Goal: Task Accomplishment & Management: Manage account settings

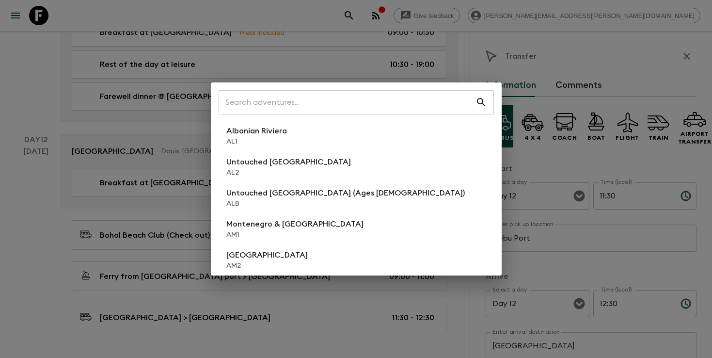
click at [341, 100] on input "text" at bounding box center [347, 102] width 257 height 27
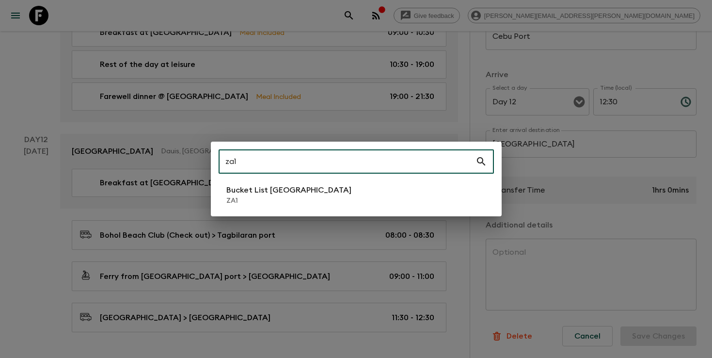
type input "za1"
click at [249, 203] on p "ZA1" at bounding box center [288, 201] width 125 height 10
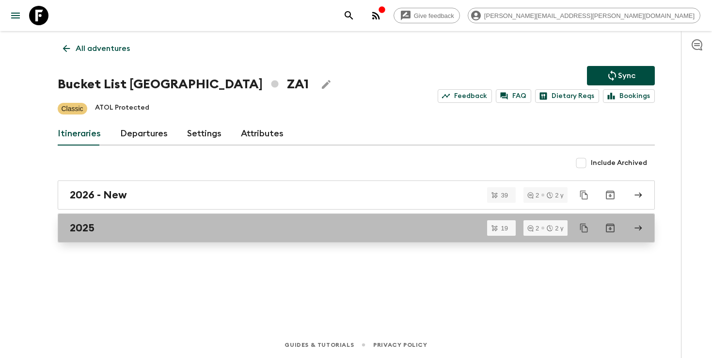
click at [178, 231] on div "2025" at bounding box center [347, 228] width 555 height 13
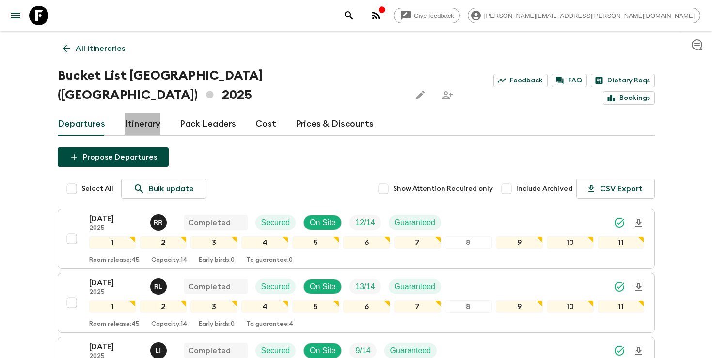
click at [146, 112] on link "Itinerary" at bounding box center [143, 123] width 36 height 23
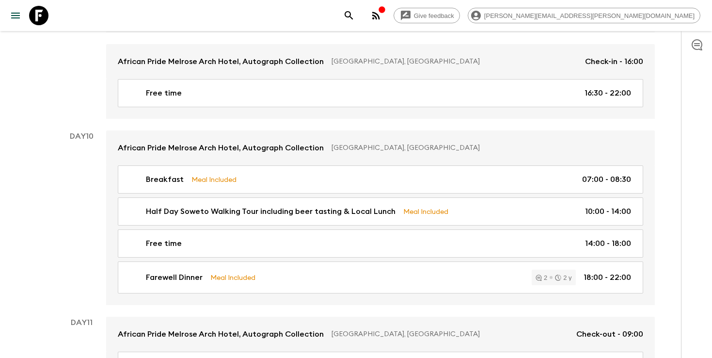
scroll to position [2425, 0]
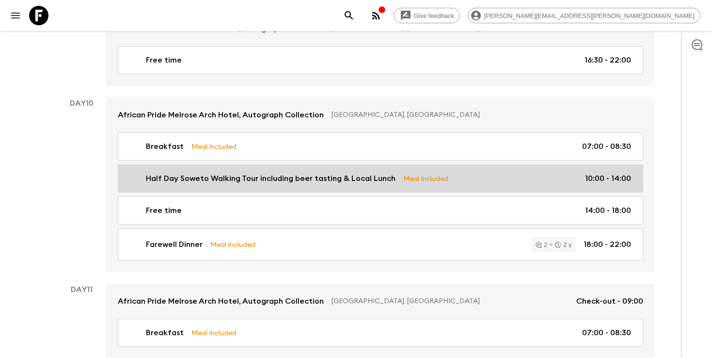
click at [288, 164] on link "Half Day Soweto Walking Tour including beer tasting & Local Lunch Meal Included…" at bounding box center [381, 178] width 526 height 28
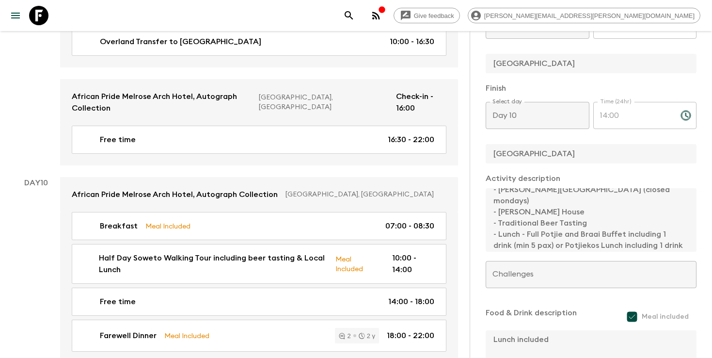
scroll to position [45, 0]
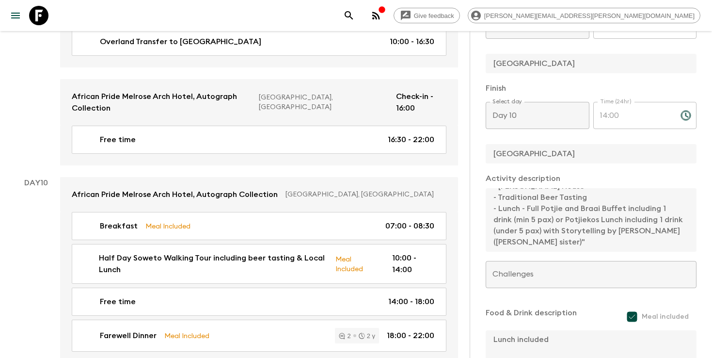
click at [355, 13] on icon "search adventures" at bounding box center [349, 16] width 12 height 12
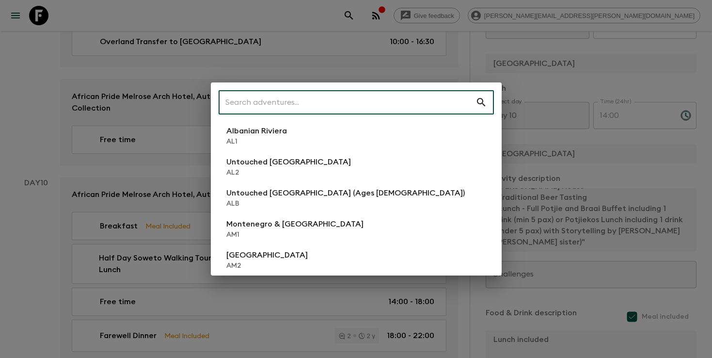
click at [379, 108] on input "text" at bounding box center [347, 102] width 257 height 27
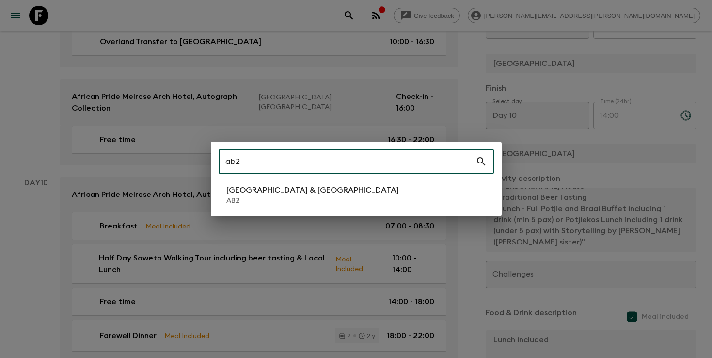
type input "ab2"
click at [362, 193] on li "Argentina & [GEOGRAPHIC_DATA] AB2" at bounding box center [356, 194] width 275 height 27
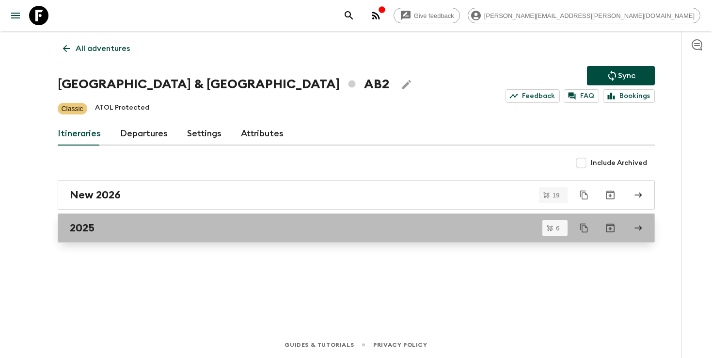
click at [289, 224] on div "2025" at bounding box center [347, 228] width 555 height 13
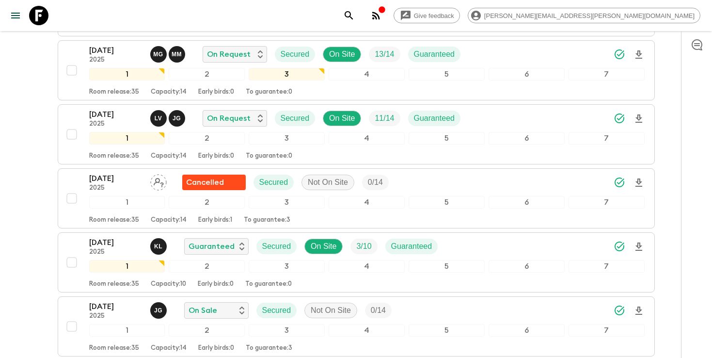
scroll to position [221, 0]
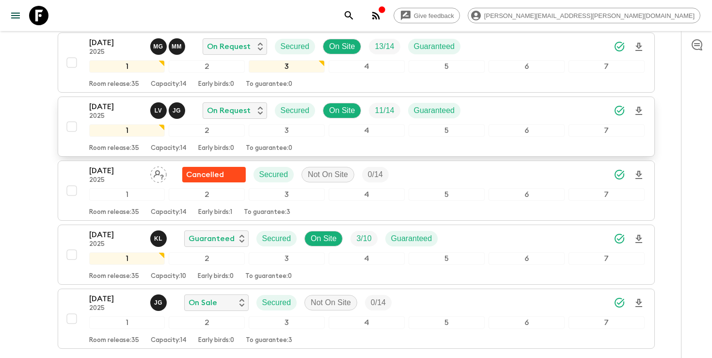
click at [524, 114] on div "[DATE] 2025 L V J G On Request Secured On Site 11 / 14 Guaranteed" at bounding box center [367, 110] width 556 height 19
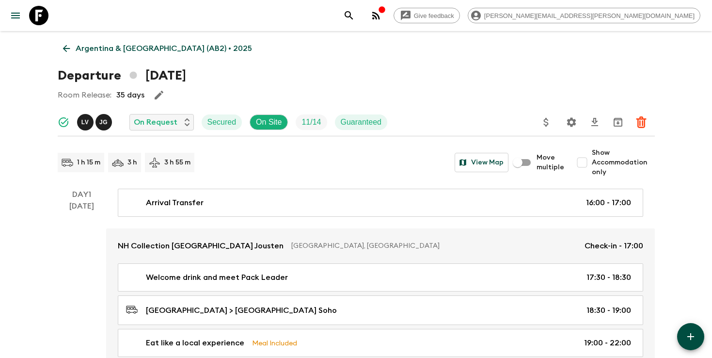
click at [586, 164] on input "Show Accommodation only" at bounding box center [582, 162] width 19 height 19
checkbox input "true"
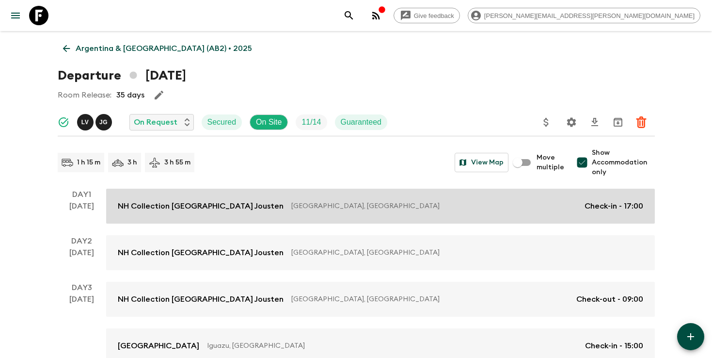
click at [532, 196] on link "NH Collection [GEOGRAPHIC_DATA] Jousten [GEOGRAPHIC_DATA], [GEOGRAPHIC_DATA] Ch…" at bounding box center [380, 206] width 549 height 35
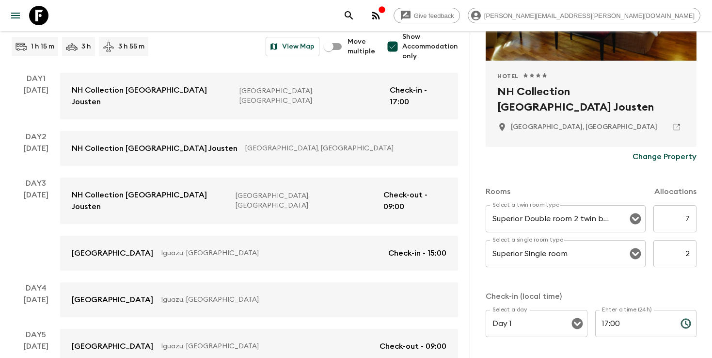
scroll to position [193, 0]
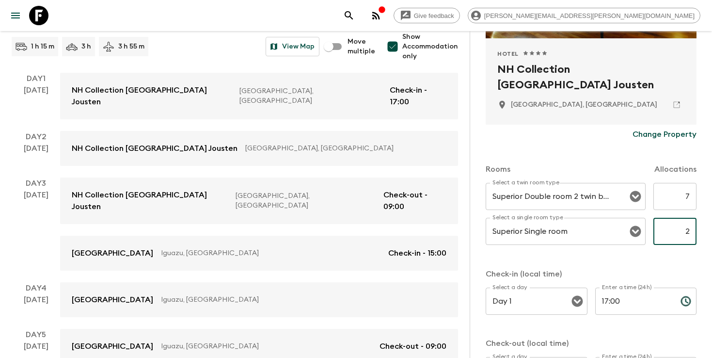
click at [690, 227] on input "2" at bounding box center [675, 231] width 43 height 27
type input "3"
click at [481, 220] on div "Accommodation Information Comments Website Map Hotel 1 Star 2 Stars 3 Stars 4 S…" at bounding box center [591, 210] width 242 height 358
click at [525, 259] on div "Rooms Allocations Select a twin room type Superior Double room 2 twin beds Sele…" at bounding box center [591, 269] width 211 height 251
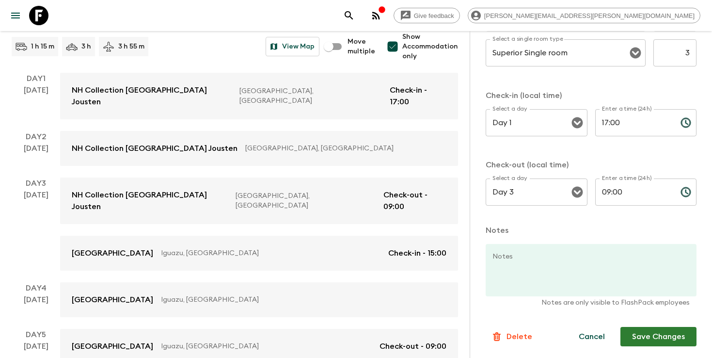
click at [647, 336] on button "Save Changes" at bounding box center [659, 336] width 76 height 19
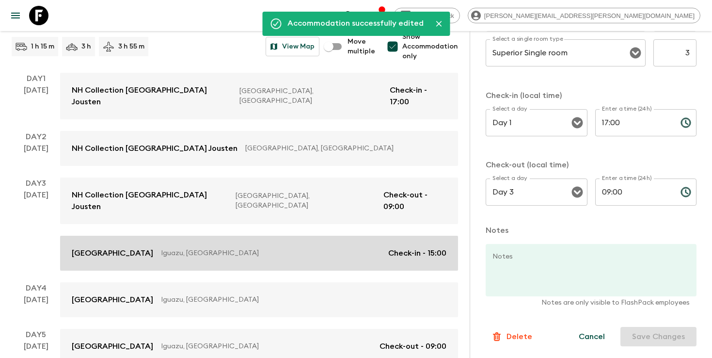
click at [304, 236] on link "[GEOGRAPHIC_DATA], [GEOGRAPHIC_DATA] Check-in - 15:00" at bounding box center [259, 253] width 398 height 35
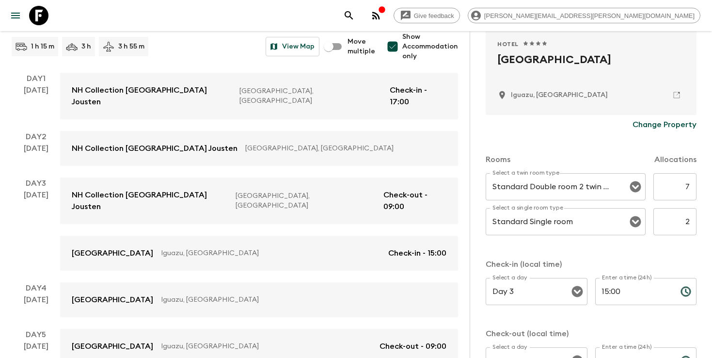
scroll to position [206, 0]
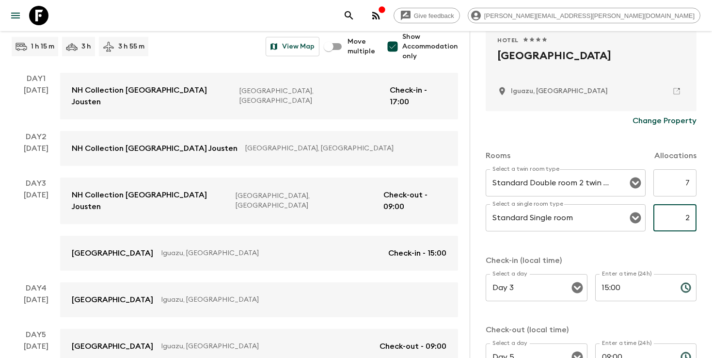
click at [687, 218] on input "2" at bounding box center [675, 217] width 43 height 27
type input "3"
click at [663, 244] on div "Rooms Allocations Select a twin room type Standard Double room 2 twin beds Sele…" at bounding box center [591, 255] width 211 height 251
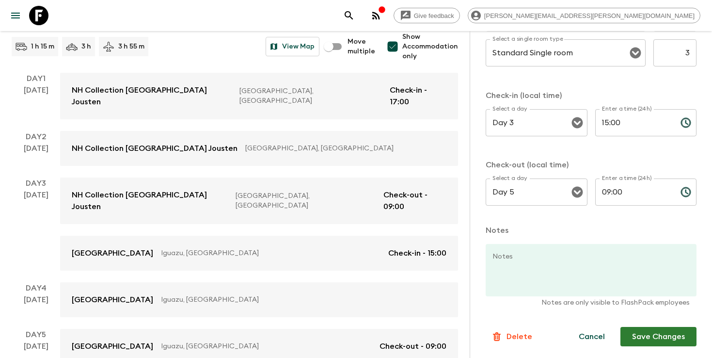
click at [638, 340] on button "Save Changes" at bounding box center [659, 336] width 76 height 19
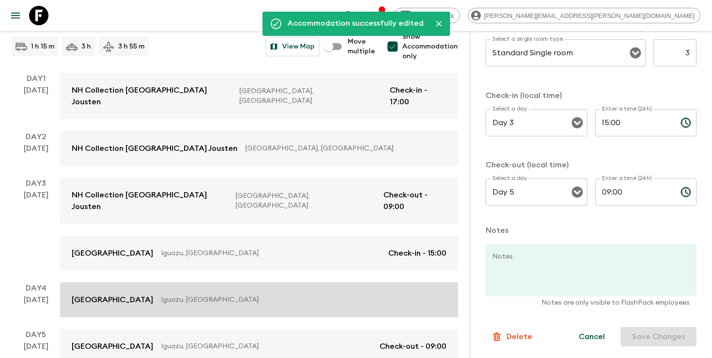
scroll to position [291, 0]
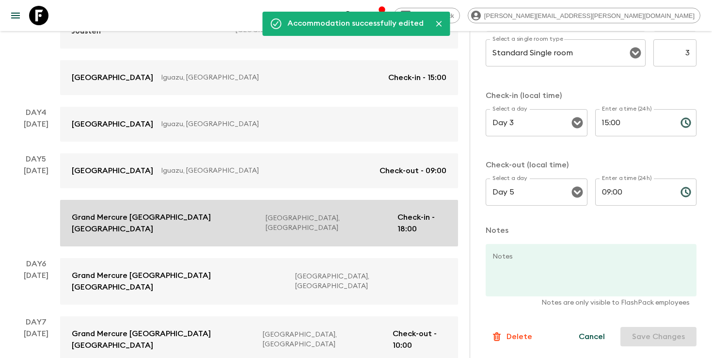
click at [266, 213] on p "[GEOGRAPHIC_DATA], [GEOGRAPHIC_DATA]" at bounding box center [328, 222] width 124 height 19
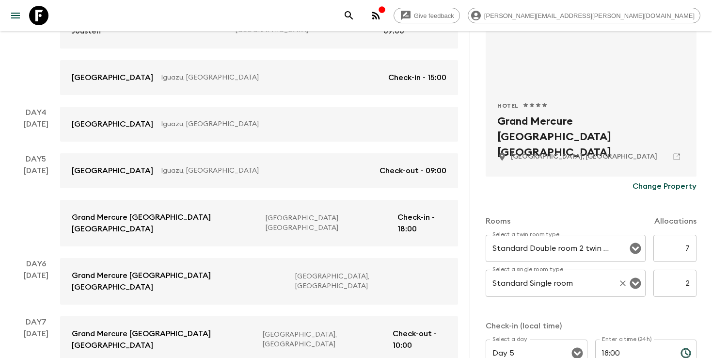
scroll to position [165, 0]
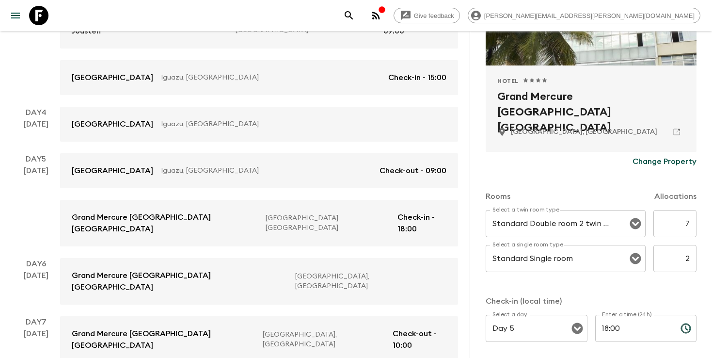
click at [679, 246] on input "2" at bounding box center [675, 258] width 43 height 27
type input "3"
click at [653, 286] on div "Rooms Allocations Select a twin room type Standard Double room 2 twin beds Sele…" at bounding box center [591, 296] width 211 height 251
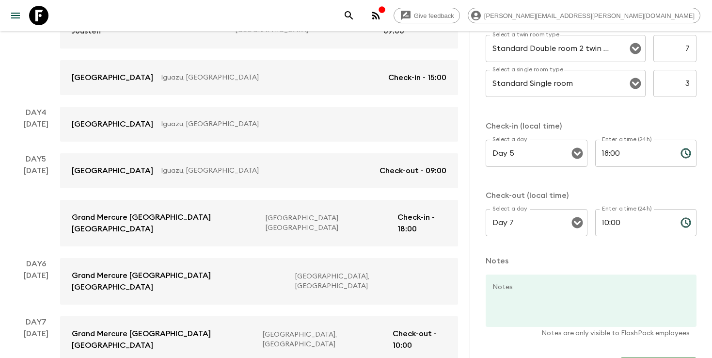
scroll to position [371, 0]
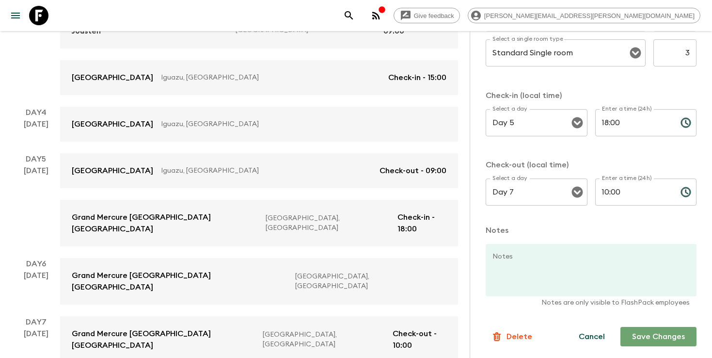
click at [646, 341] on button "Save Changes" at bounding box center [659, 336] width 76 height 19
click at [355, 21] on icon "search adventures" at bounding box center [349, 16] width 12 height 12
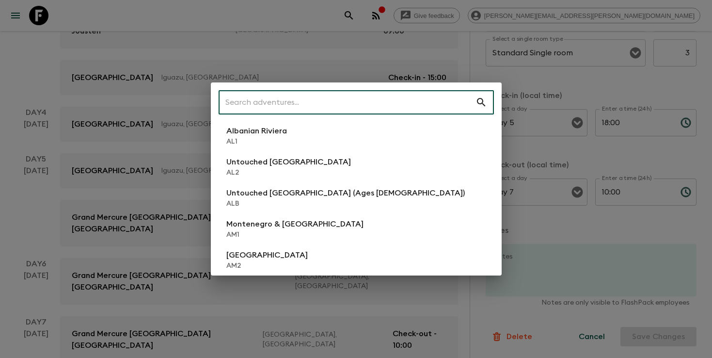
click at [413, 96] on input "text" at bounding box center [347, 102] width 257 height 27
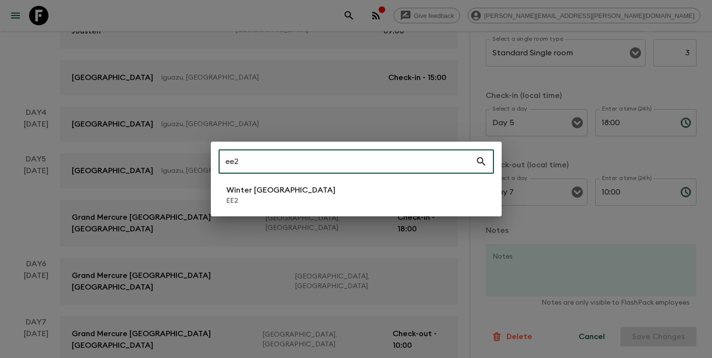
type input "ee2"
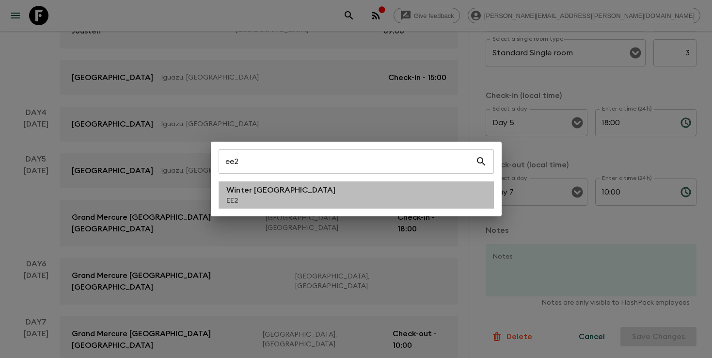
click at [372, 198] on li "Winter [GEOGRAPHIC_DATA] EE2" at bounding box center [356, 194] width 275 height 27
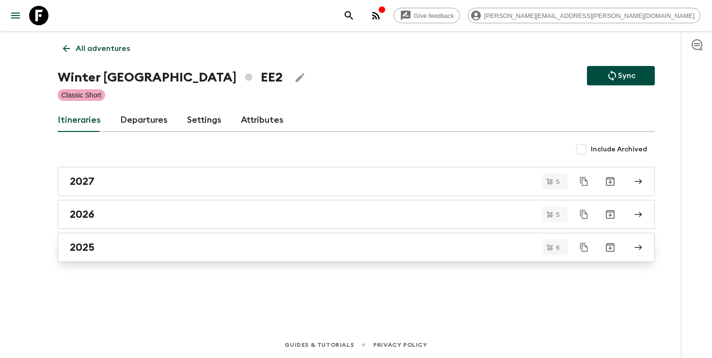
click at [220, 248] on div "2025" at bounding box center [347, 247] width 555 height 13
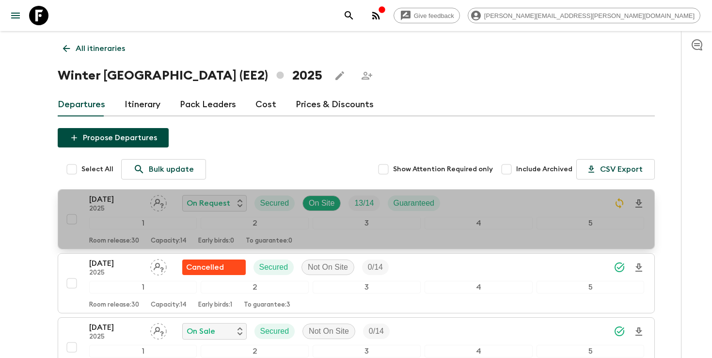
click at [111, 205] on p "2025" at bounding box center [115, 209] width 53 height 8
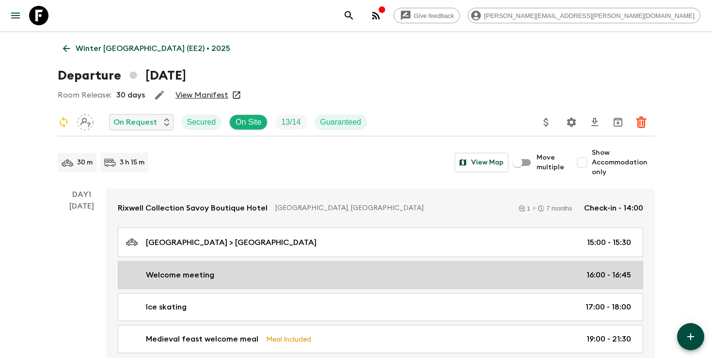
scroll to position [10, 0]
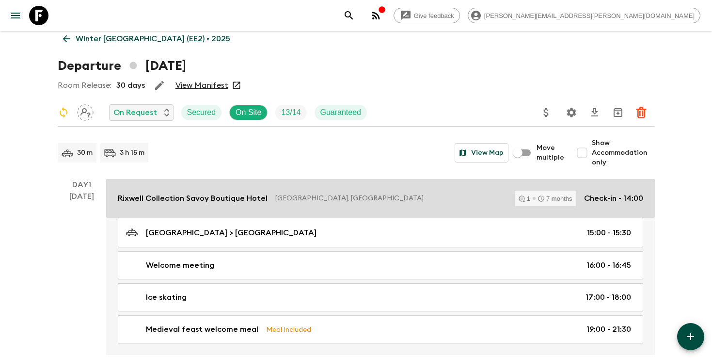
click at [479, 205] on div "Rixwell Collection [GEOGRAPHIC_DATA], [GEOGRAPHIC_DATA] 1 7 months Check-in - 1…" at bounding box center [381, 199] width 526 height 16
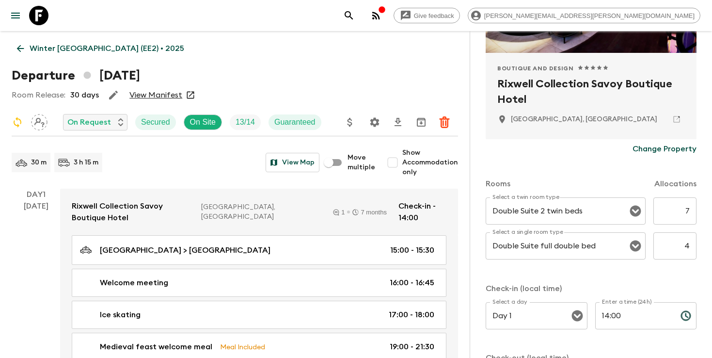
click at [355, 10] on icon "search adventures" at bounding box center [349, 16] width 12 height 12
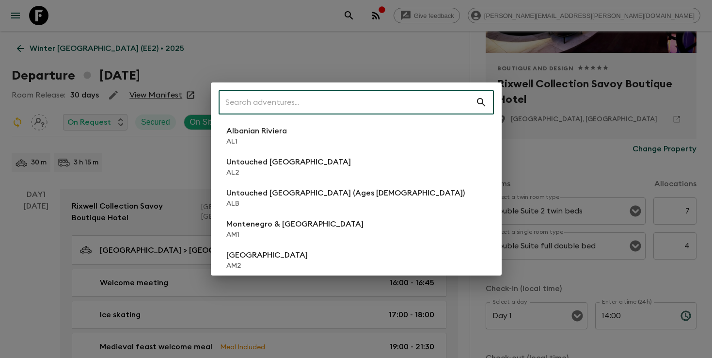
click at [417, 99] on input "text" at bounding box center [347, 102] width 257 height 27
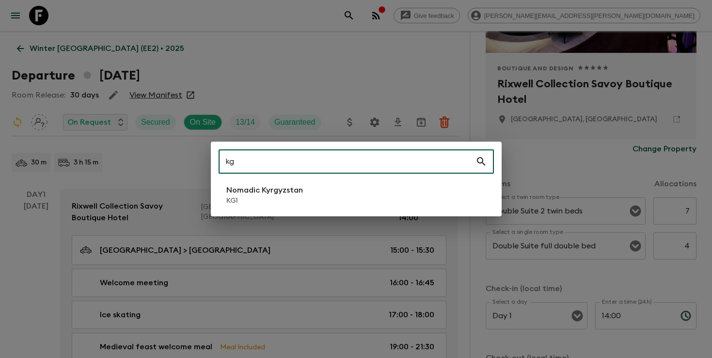
type input "kg"
click at [353, 197] on li "Nomadic Kyrgyzstan KG1" at bounding box center [356, 194] width 275 height 27
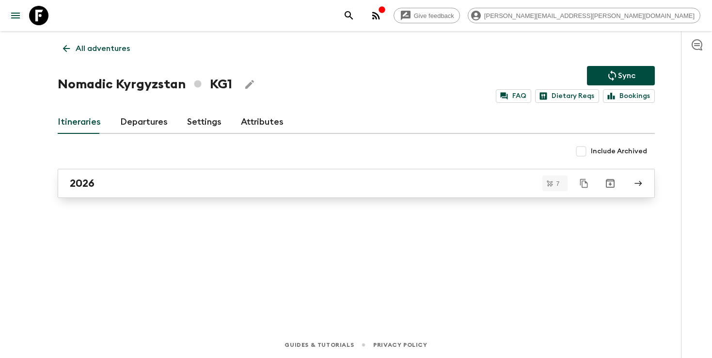
click at [377, 189] on div "2026" at bounding box center [347, 183] width 555 height 13
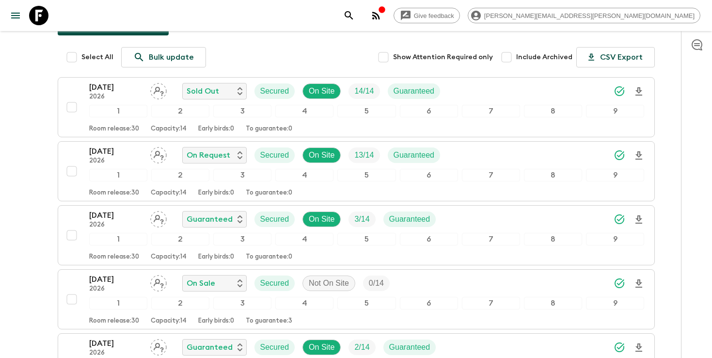
scroll to position [119, 0]
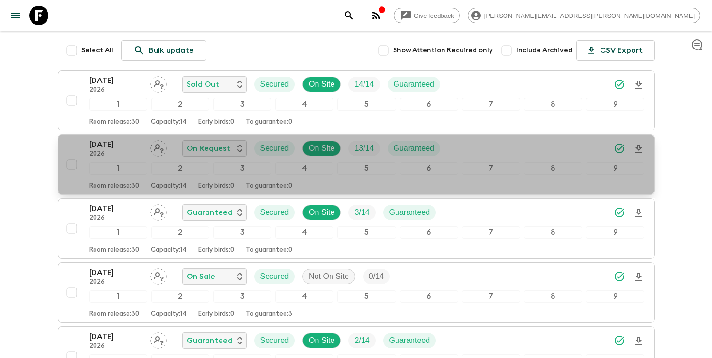
click at [506, 150] on div "[DATE] 2026 On Request Secured On Site 13 / 14 Guaranteed" at bounding box center [367, 148] width 556 height 19
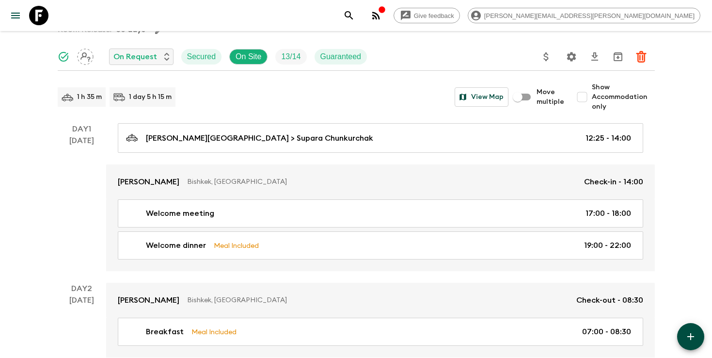
scroll to position [69, 0]
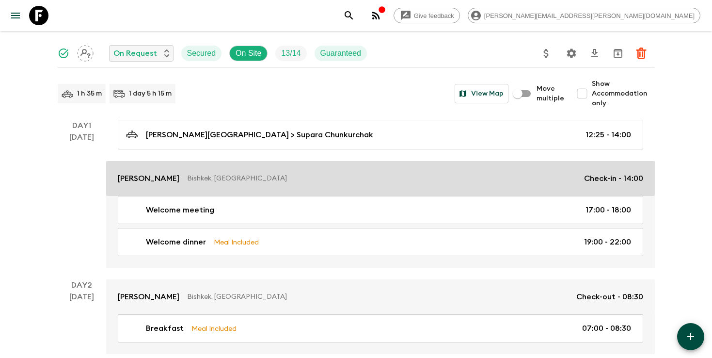
click at [479, 179] on p "Bishkek, [GEOGRAPHIC_DATA]" at bounding box center [381, 179] width 389 height 10
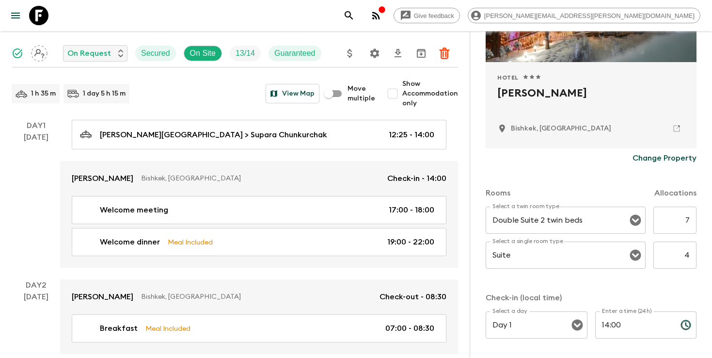
scroll to position [176, 0]
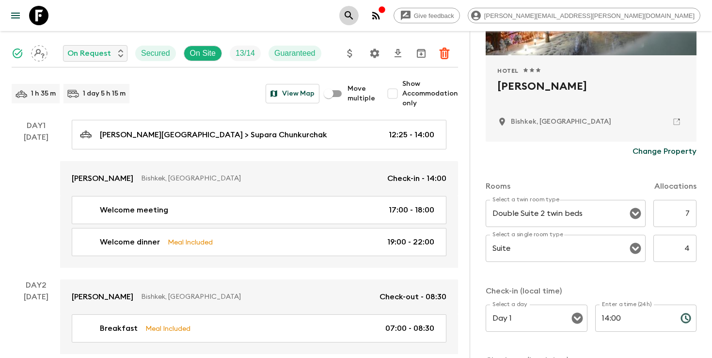
click at [355, 13] on icon "search adventures" at bounding box center [349, 16] width 12 height 12
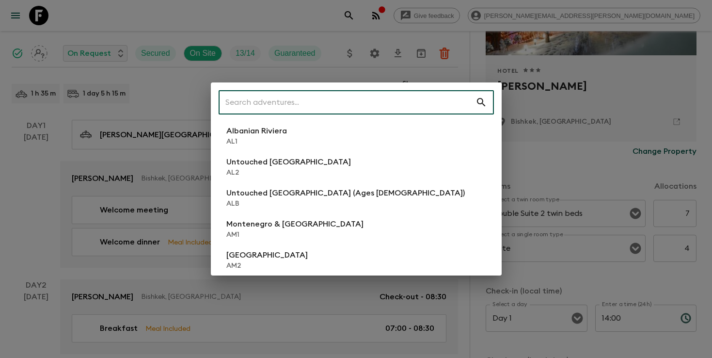
click at [352, 98] on input "text" at bounding box center [347, 102] width 257 height 27
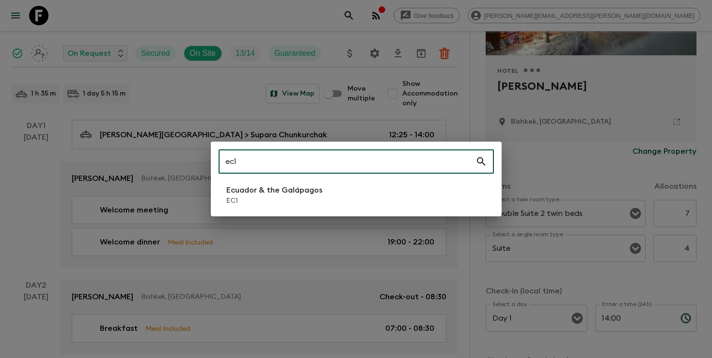
type input "ec1"
click at [283, 192] on p "Ecuador & the Galápagos" at bounding box center [274, 190] width 96 height 12
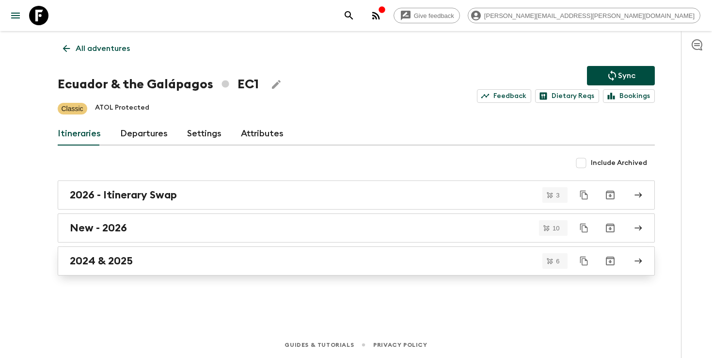
click at [384, 260] on div "2024 & 2025" at bounding box center [347, 261] width 555 height 13
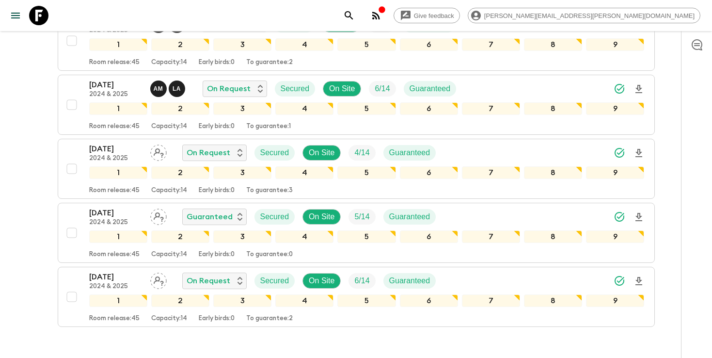
scroll to position [243, 0]
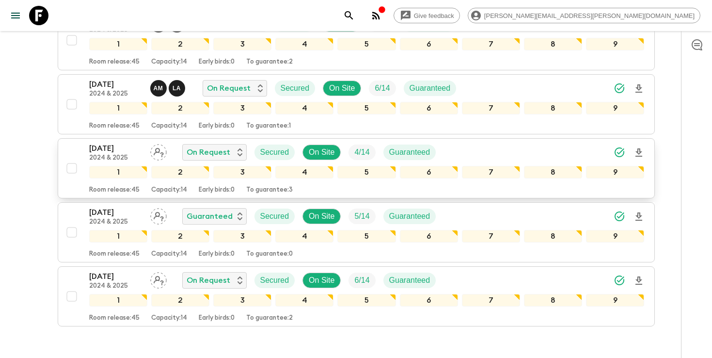
click at [638, 150] on icon "Download Onboarding" at bounding box center [639, 153] width 12 height 12
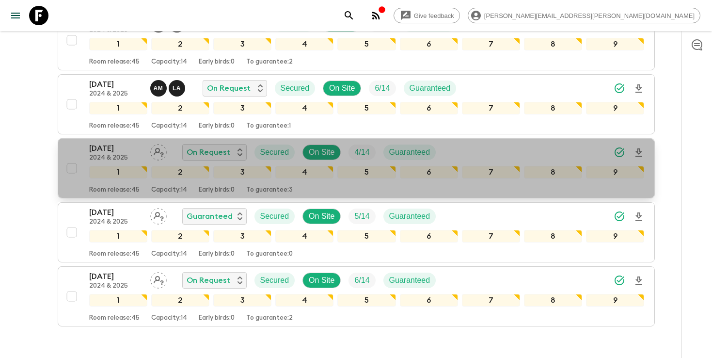
click at [546, 151] on div "[DATE] 2024 & 2025 On Request Secured On Site 4 / 14 Guaranteed" at bounding box center [367, 152] width 556 height 19
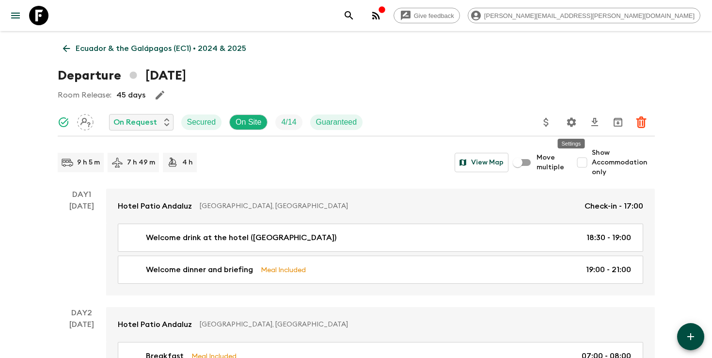
click at [566, 123] on icon "Settings" at bounding box center [572, 122] width 12 height 12
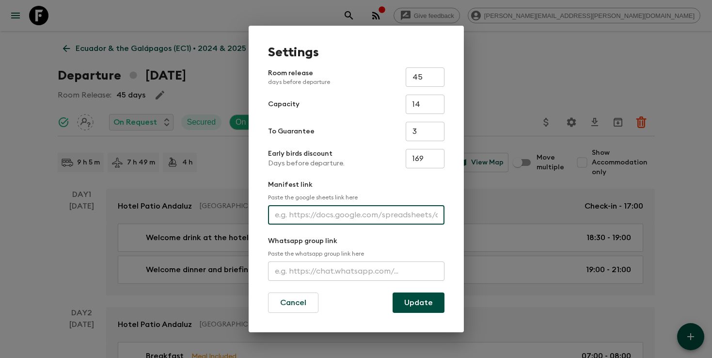
click at [326, 216] on input "text" at bounding box center [356, 214] width 177 height 19
paste input "[URL][DOMAIN_NAME]"
type input "[URL][DOMAIN_NAME]"
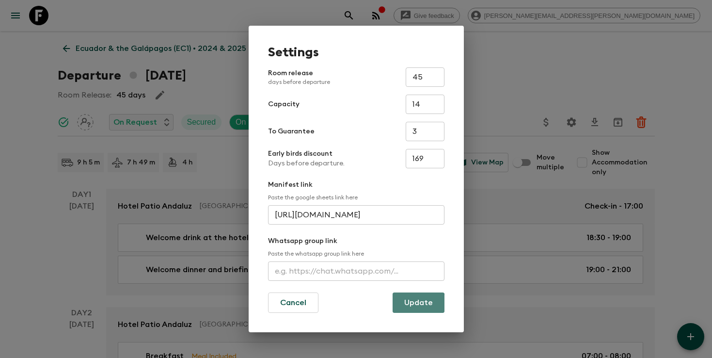
click at [408, 304] on button "Update" at bounding box center [419, 302] width 52 height 20
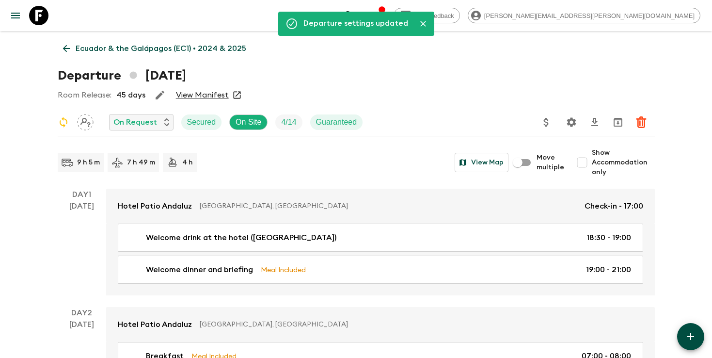
click at [355, 15] on icon "search adventures" at bounding box center [349, 16] width 12 height 12
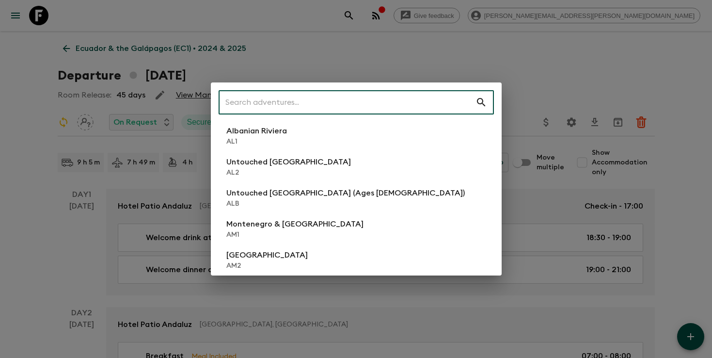
click at [414, 95] on input "text" at bounding box center [347, 102] width 257 height 27
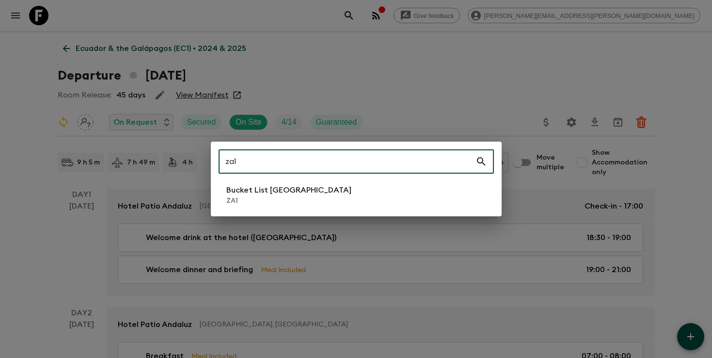
type input "za1"
click at [280, 195] on p "Bucket List [GEOGRAPHIC_DATA]" at bounding box center [288, 190] width 125 height 12
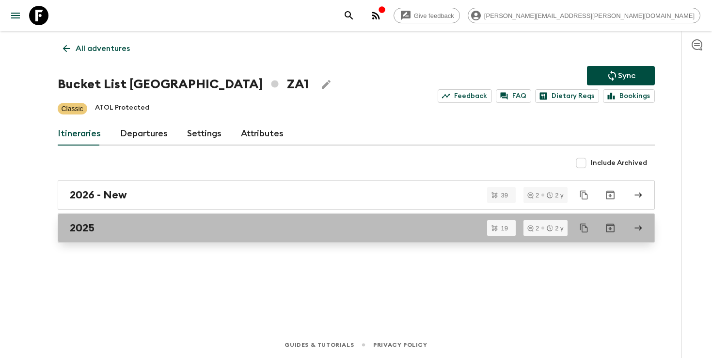
click at [278, 227] on div "2025" at bounding box center [347, 228] width 555 height 13
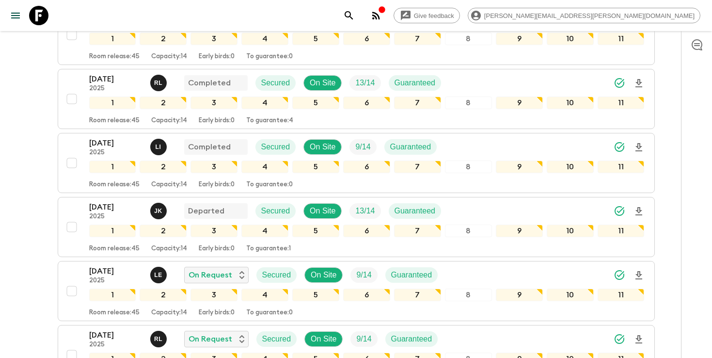
scroll to position [218, 0]
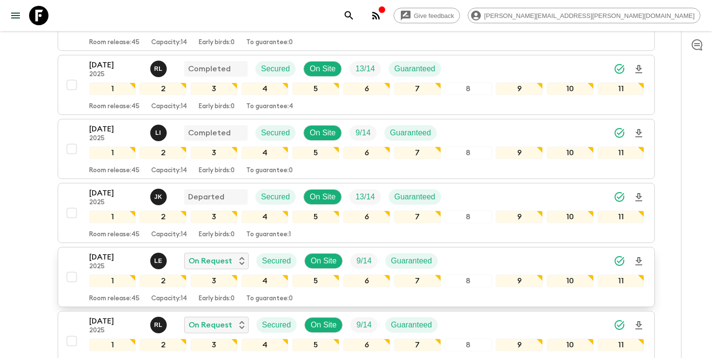
click at [641, 256] on icon "Download Onboarding" at bounding box center [639, 262] width 12 height 12
click at [355, 20] on icon "search adventures" at bounding box center [349, 16] width 12 height 12
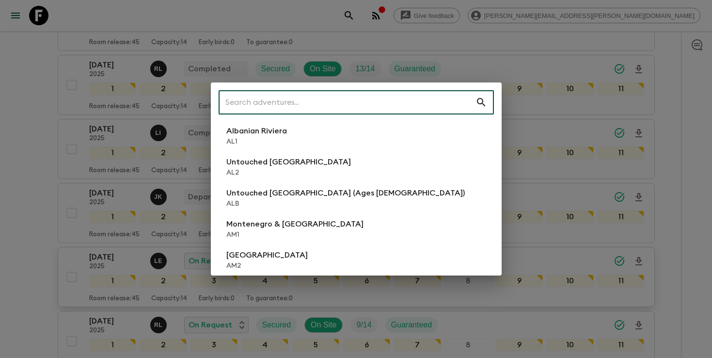
click at [417, 104] on input "text" at bounding box center [347, 102] width 257 height 27
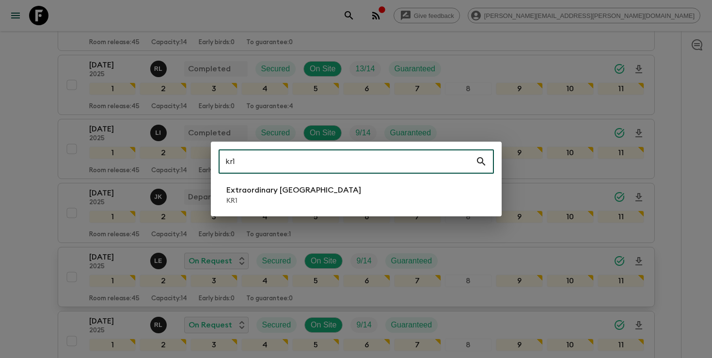
type input "kr1"
click at [399, 200] on li "Extraordinary [GEOGRAPHIC_DATA] KR1" at bounding box center [356, 194] width 275 height 27
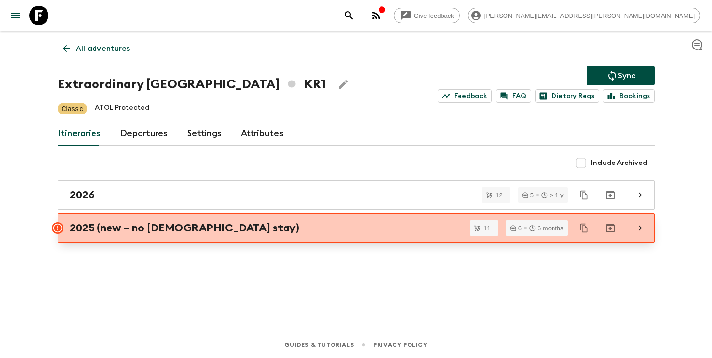
click at [396, 227] on div "2025 (new – no [DEMOGRAPHIC_DATA] stay)" at bounding box center [347, 228] width 555 height 13
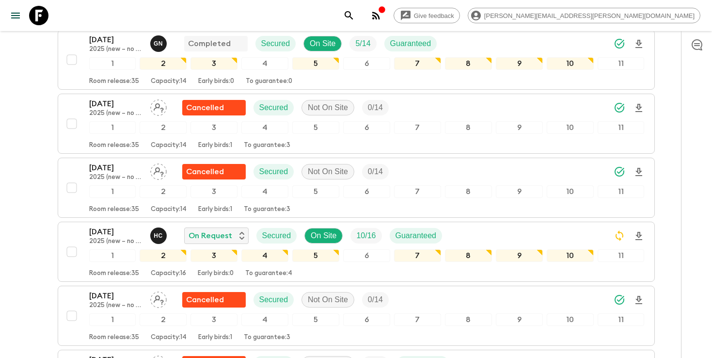
scroll to position [311, 0]
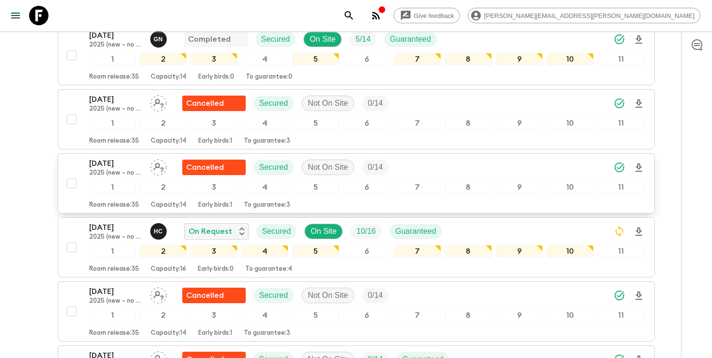
click at [71, 181] on input "checkbox" at bounding box center [71, 183] width 19 height 19
checkbox input "true"
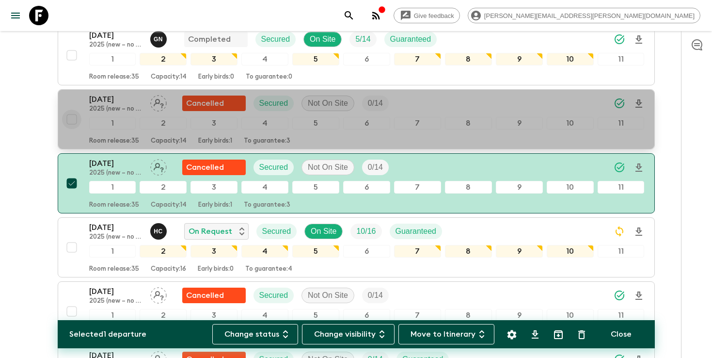
click at [69, 125] on input "checkbox" at bounding box center [71, 119] width 19 height 19
checkbox input "true"
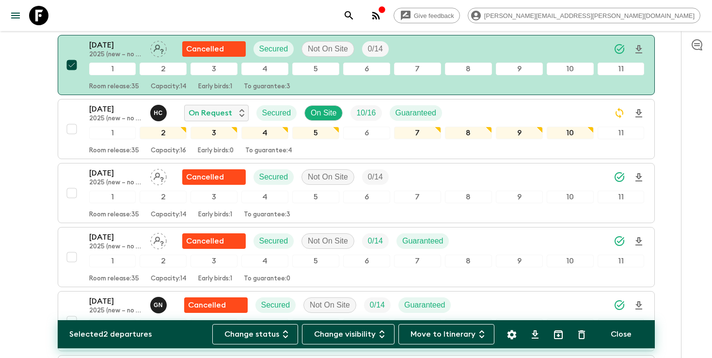
scroll to position [469, 0]
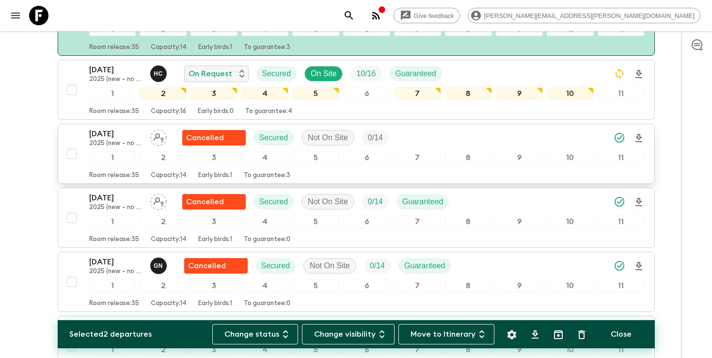
click at [71, 149] on input "checkbox" at bounding box center [71, 153] width 19 height 19
checkbox input "true"
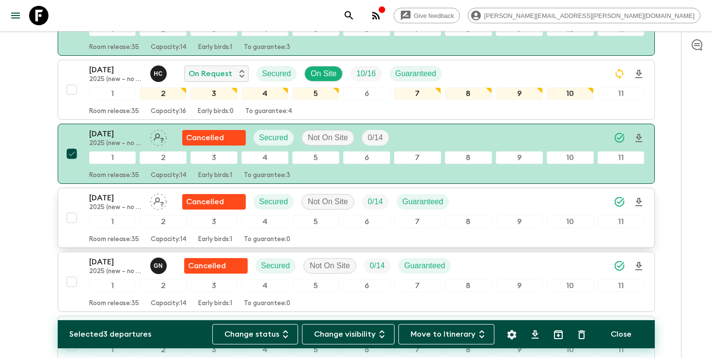
click at [72, 216] on input "checkbox" at bounding box center [71, 217] width 19 height 19
checkbox input "true"
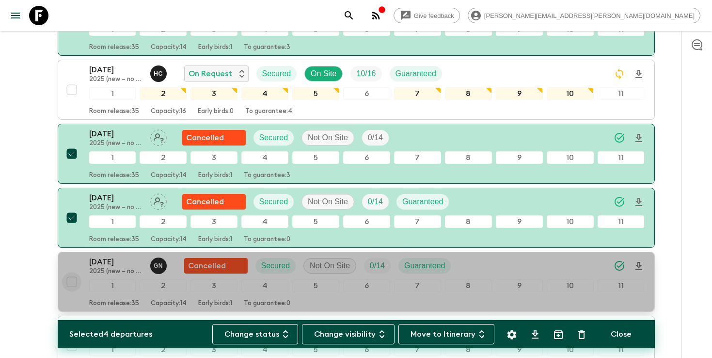
click at [71, 277] on input "checkbox" at bounding box center [71, 281] width 19 height 19
checkbox input "true"
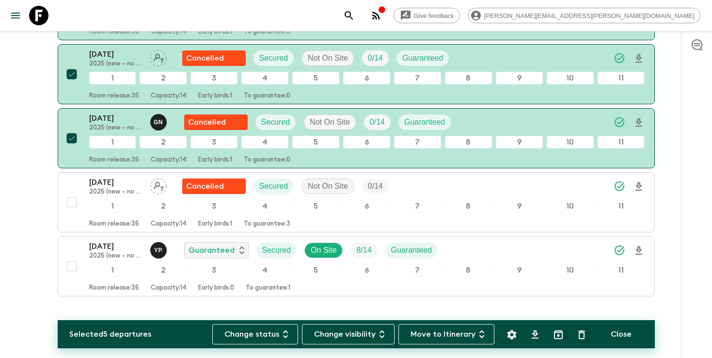
scroll to position [615, 0]
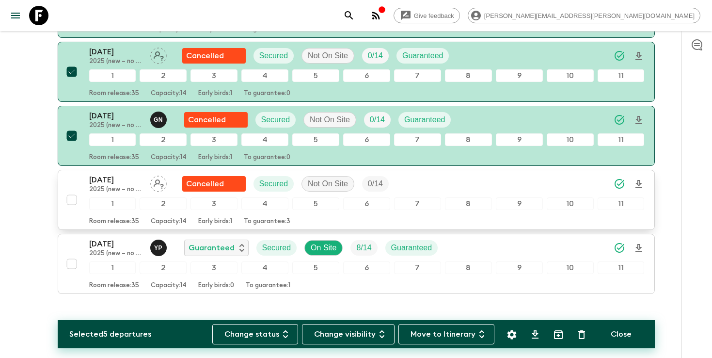
click at [67, 203] on input "checkbox" at bounding box center [71, 199] width 19 height 19
checkbox input "true"
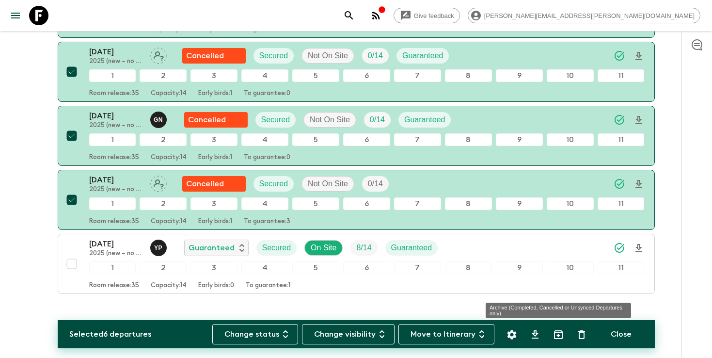
click at [557, 336] on icon "Archive (Completed, Cancelled or Unsynced Departures only)" at bounding box center [559, 335] width 12 height 12
checkbox input "false"
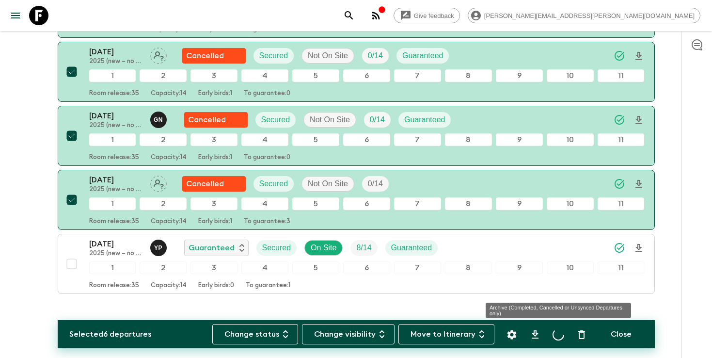
checkbox input "false"
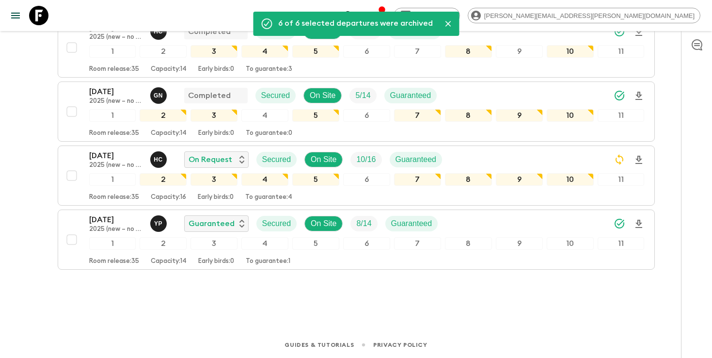
scroll to position [255, 0]
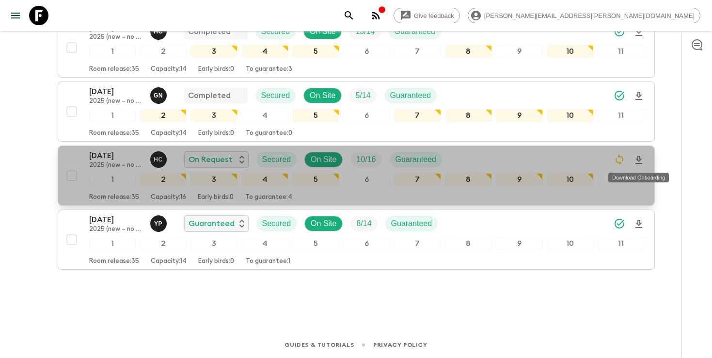
click at [638, 161] on icon "Download Onboarding" at bounding box center [639, 160] width 12 height 12
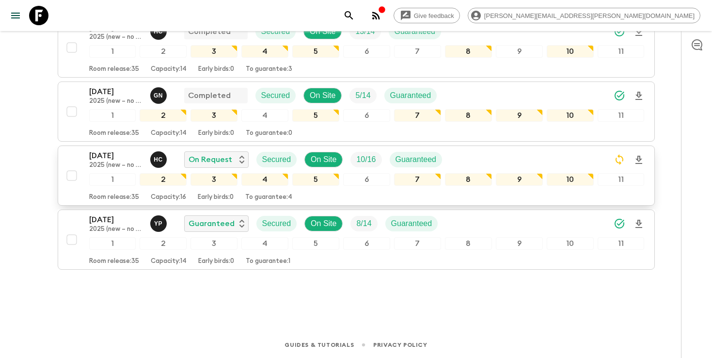
click at [355, 16] on icon "search adventures" at bounding box center [349, 16] width 12 height 12
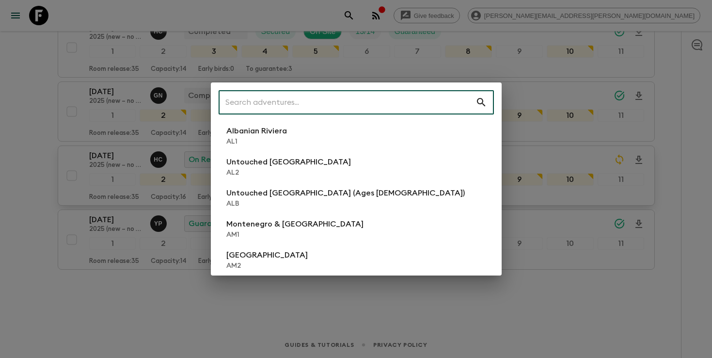
click at [385, 109] on input "text" at bounding box center [347, 102] width 257 height 27
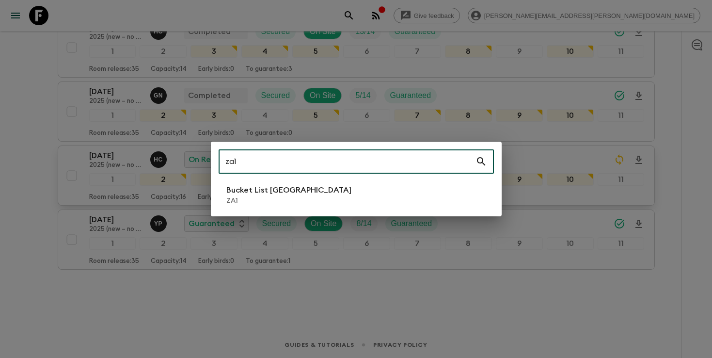
type input "za1"
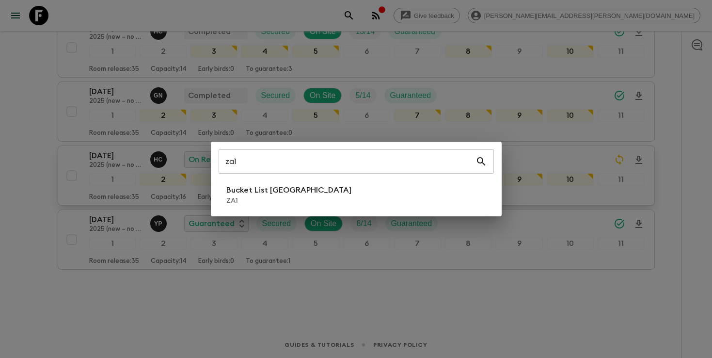
click at [245, 209] on div "za1 ​ Bucket List [GEOGRAPHIC_DATA] ZA1" at bounding box center [356, 179] width 291 height 75
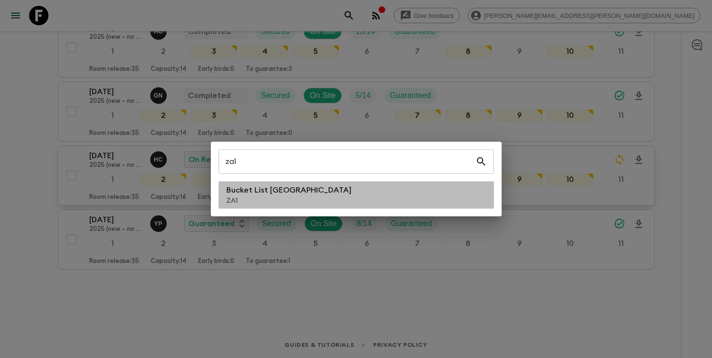
click at [245, 201] on p "ZA1" at bounding box center [288, 201] width 125 height 10
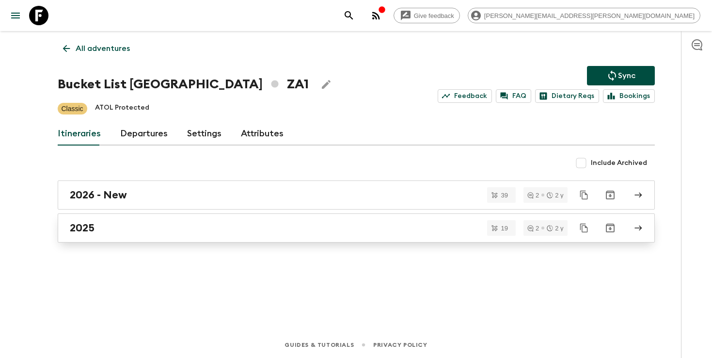
click at [353, 226] on div "2025" at bounding box center [347, 228] width 555 height 13
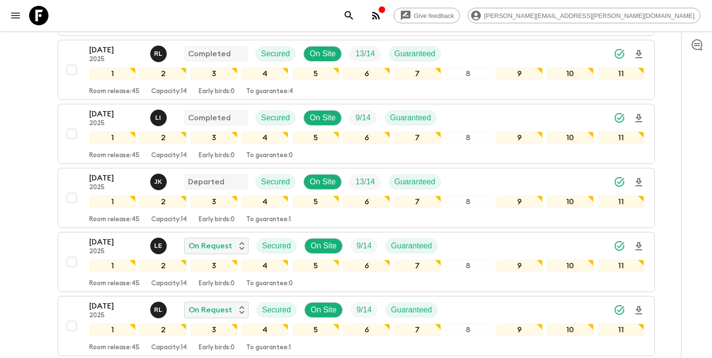
scroll to position [310, 0]
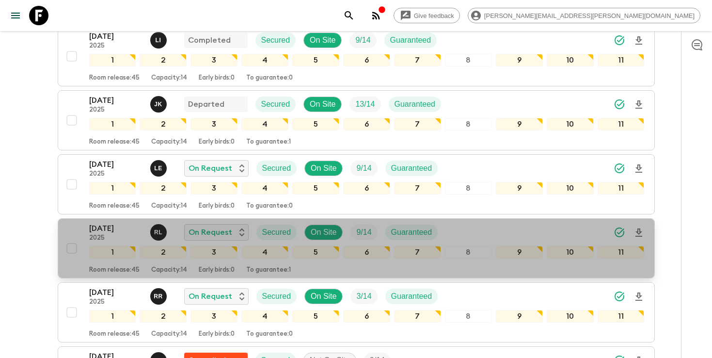
click at [639, 227] on icon "Download Onboarding" at bounding box center [639, 233] width 12 height 12
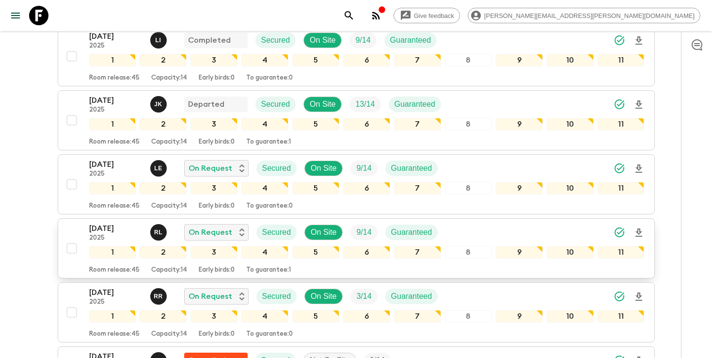
click at [355, 16] on icon "search adventures" at bounding box center [349, 16] width 12 height 12
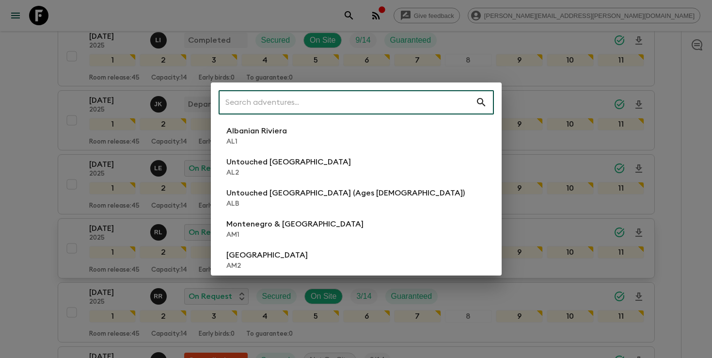
click at [387, 100] on input "text" at bounding box center [347, 102] width 257 height 27
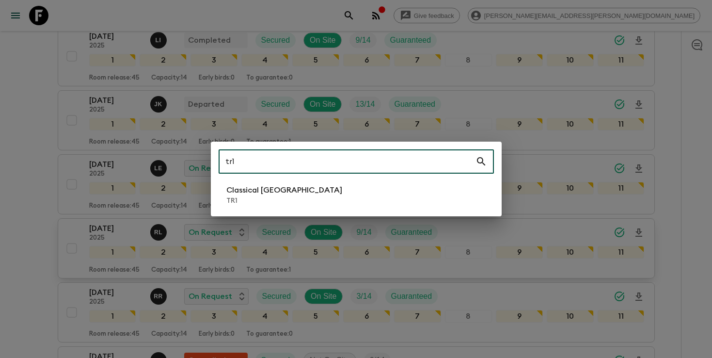
type input "tr1"
click at [326, 196] on li "Classical Türkiye TR1" at bounding box center [356, 194] width 275 height 27
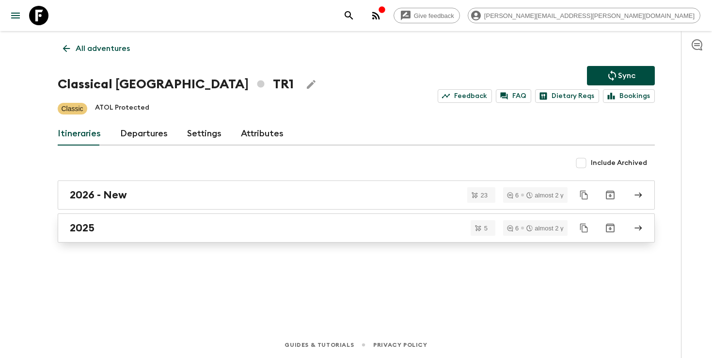
click at [203, 224] on div "2025" at bounding box center [347, 228] width 555 height 13
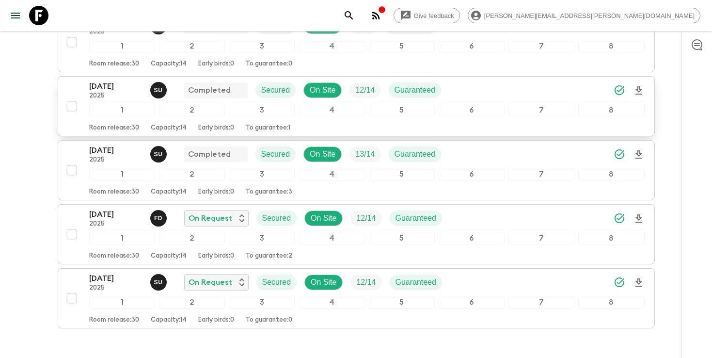
scroll to position [186, 0]
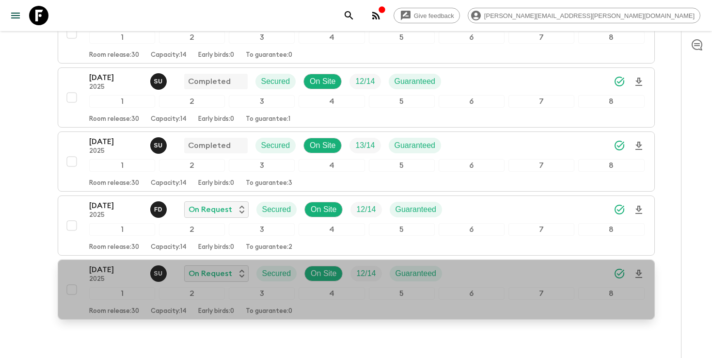
click at [642, 270] on icon "Download Onboarding" at bounding box center [639, 274] width 12 height 12
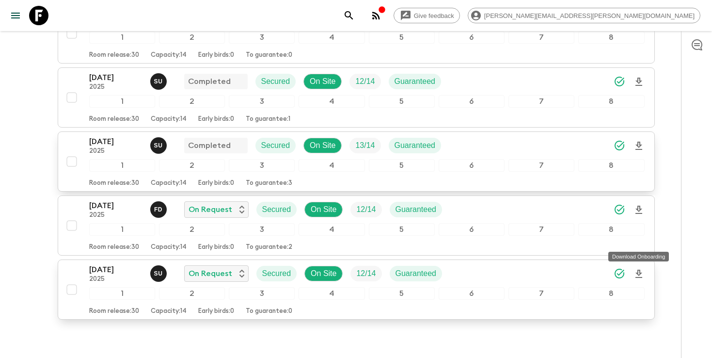
scroll to position [0, 0]
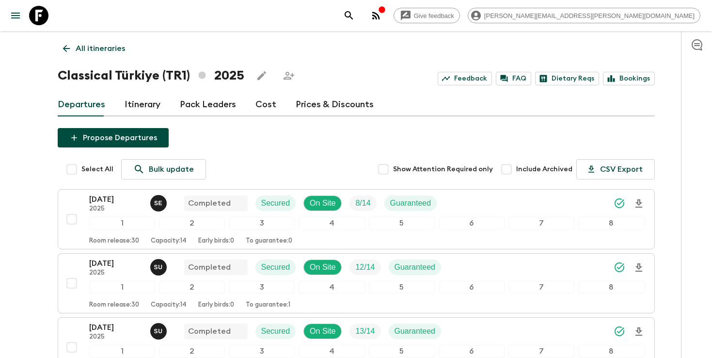
click at [353, 17] on icon "search adventures" at bounding box center [349, 15] width 8 height 8
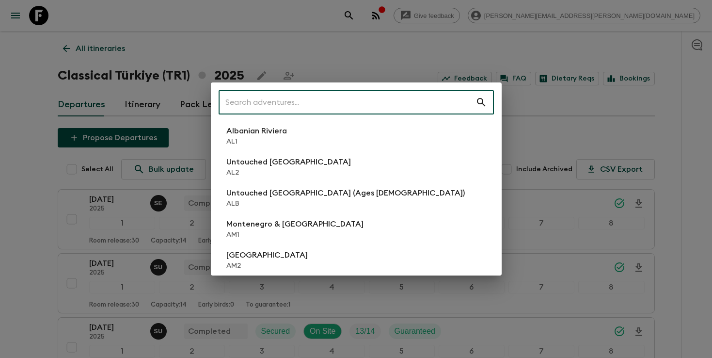
click at [400, 101] on input "text" at bounding box center [347, 102] width 257 height 27
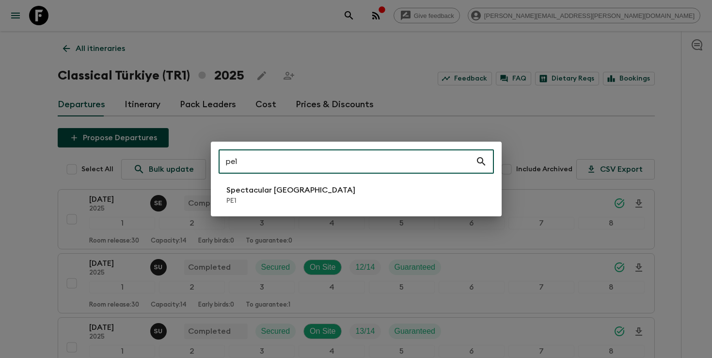
type input "pe1"
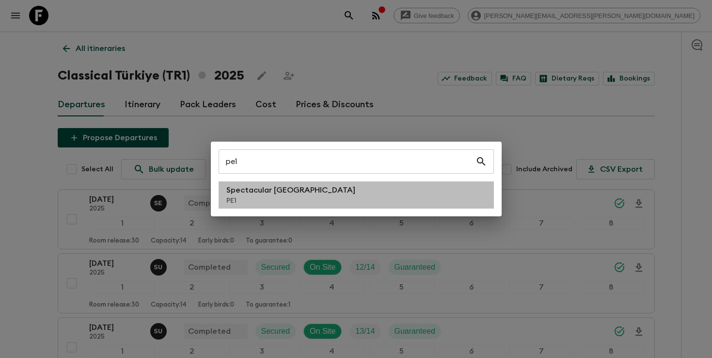
click at [371, 198] on li "Spectacular Peru PE1" at bounding box center [356, 194] width 275 height 27
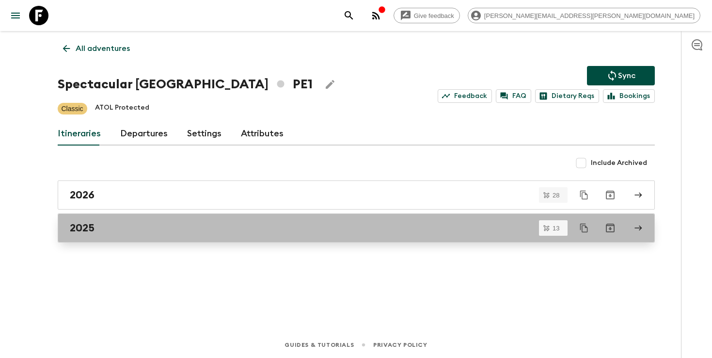
click at [347, 226] on div "2025" at bounding box center [347, 228] width 555 height 13
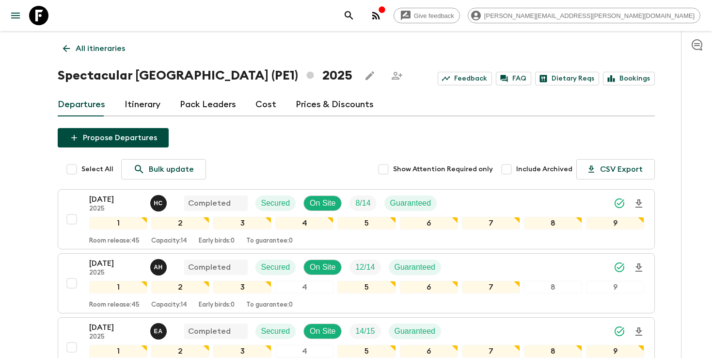
scroll to position [264, 0]
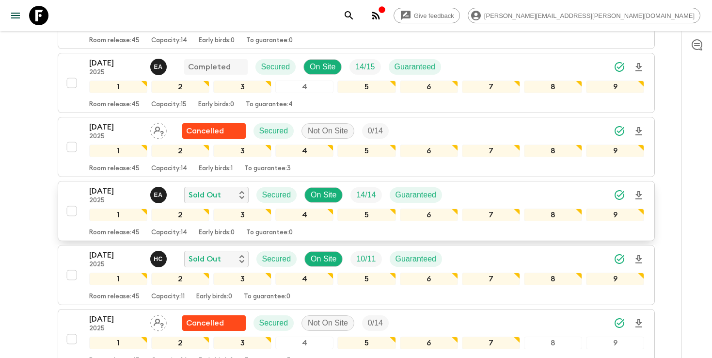
click at [637, 198] on icon "Download Onboarding" at bounding box center [639, 195] width 7 height 8
click at [353, 18] on icon "search adventures" at bounding box center [349, 15] width 8 height 8
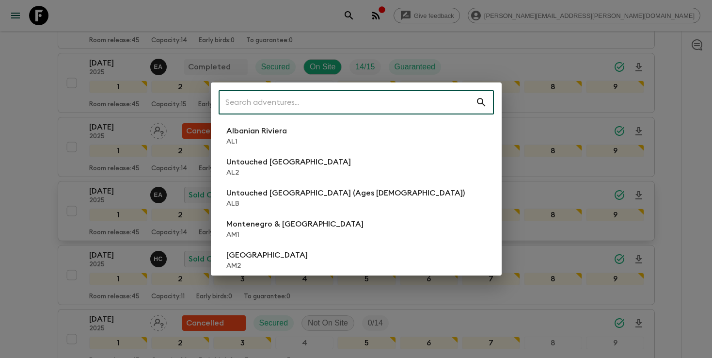
click at [437, 99] on input "text" at bounding box center [347, 102] width 257 height 27
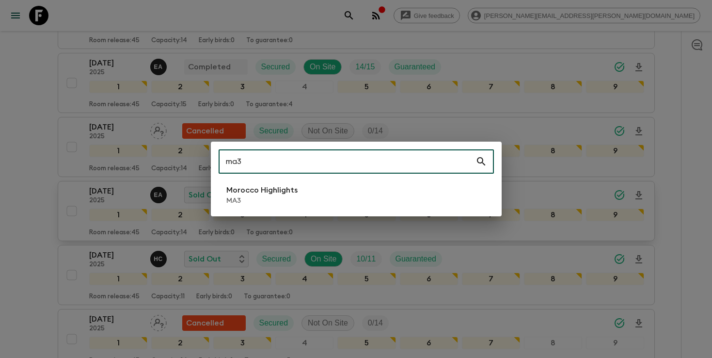
type input "ma3"
click at [349, 197] on li "Morocco Highlights MA3" at bounding box center [356, 194] width 275 height 27
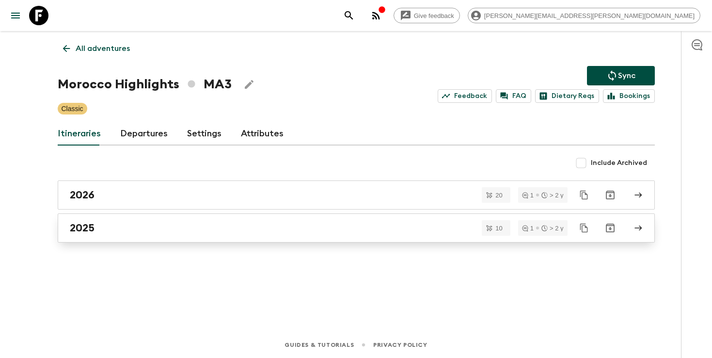
click at [217, 228] on div "2025" at bounding box center [347, 228] width 555 height 13
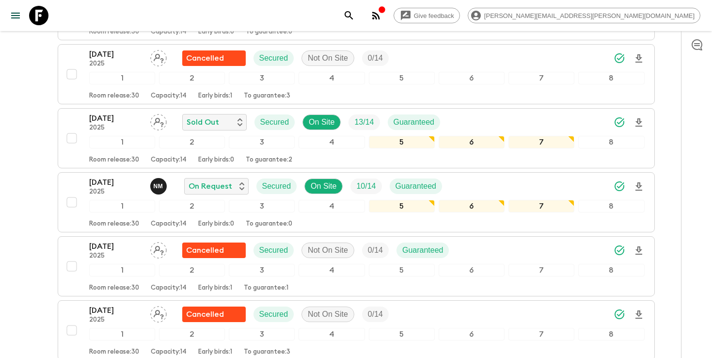
scroll to position [210, 0]
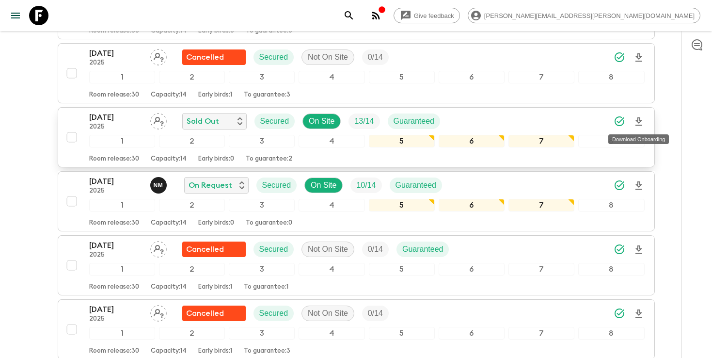
click at [639, 125] on icon "Download Onboarding" at bounding box center [639, 121] width 7 height 8
click at [355, 15] on icon "search adventures" at bounding box center [349, 16] width 12 height 12
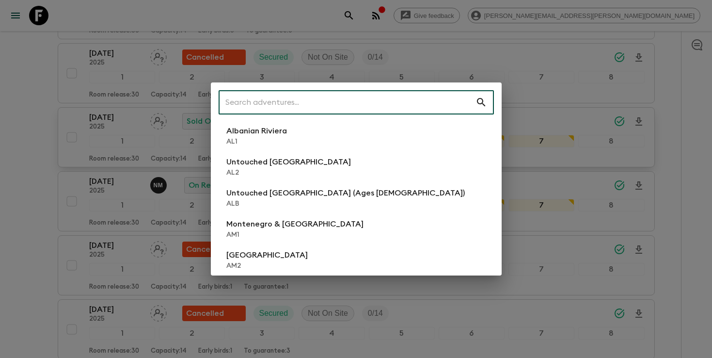
click at [355, 96] on input "text" at bounding box center [347, 102] width 257 height 27
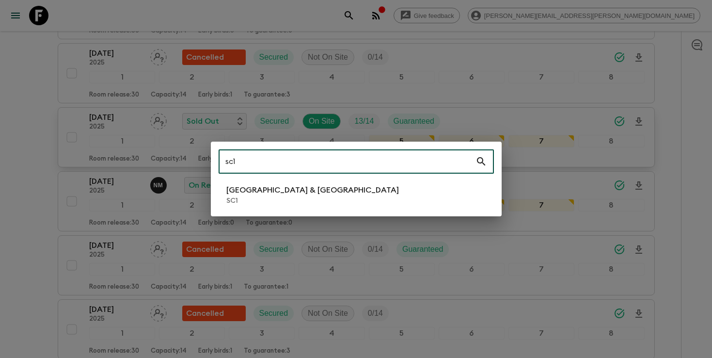
type input "sc1"
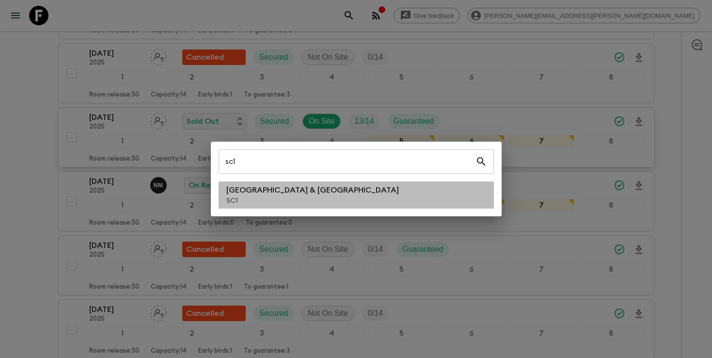
click at [265, 193] on p "[GEOGRAPHIC_DATA] & [GEOGRAPHIC_DATA]" at bounding box center [312, 190] width 173 height 12
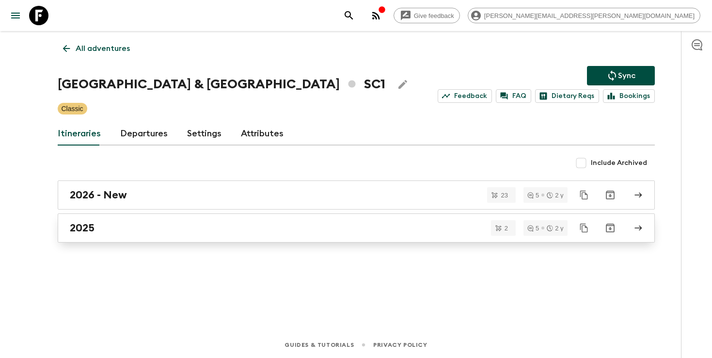
click at [345, 230] on div "2025" at bounding box center [347, 228] width 555 height 13
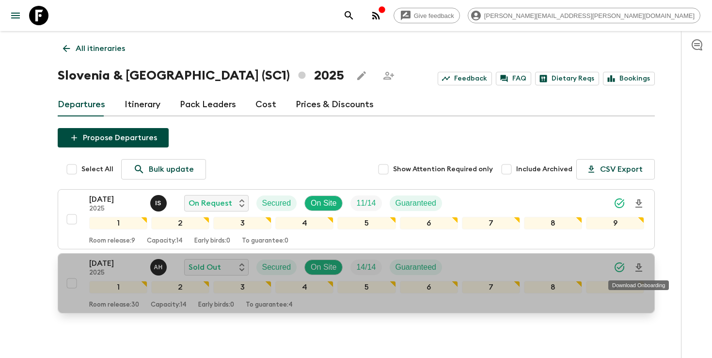
click at [641, 269] on icon "Download Onboarding" at bounding box center [639, 268] width 12 height 12
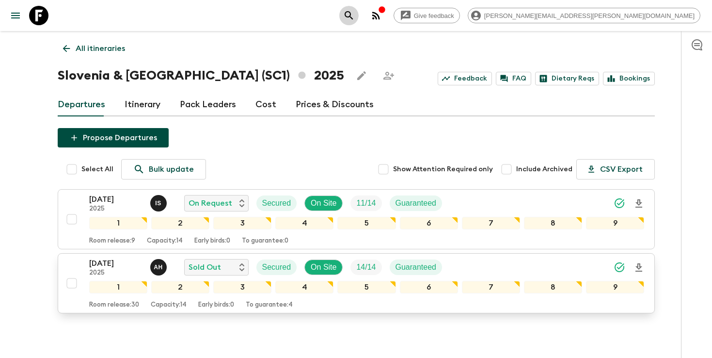
click at [355, 16] on icon "search adventures" at bounding box center [349, 16] width 12 height 12
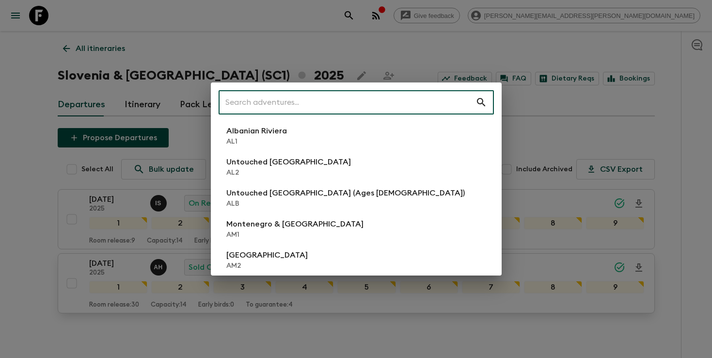
click at [392, 102] on input "text" at bounding box center [347, 102] width 257 height 27
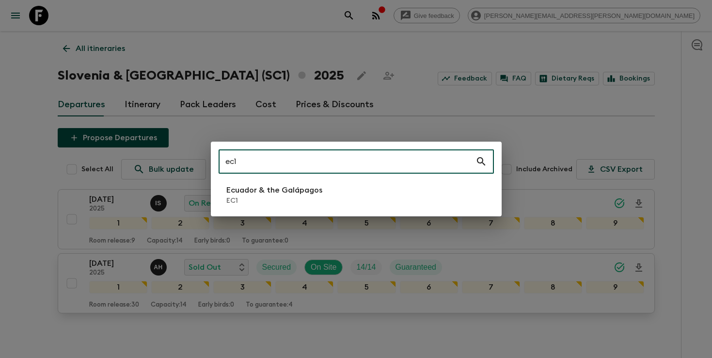
type input "ec1"
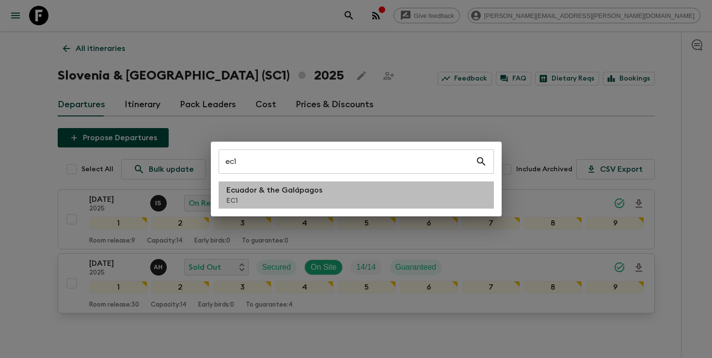
click at [317, 189] on p "Ecuador & the Galápagos" at bounding box center [274, 190] width 96 height 12
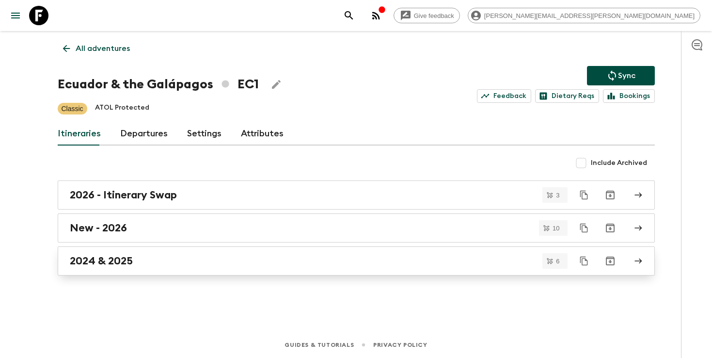
click at [280, 257] on div "2024 & 2025" at bounding box center [347, 261] width 555 height 13
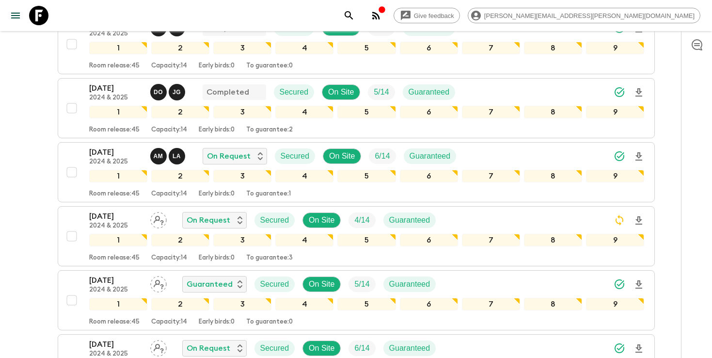
scroll to position [176, 0]
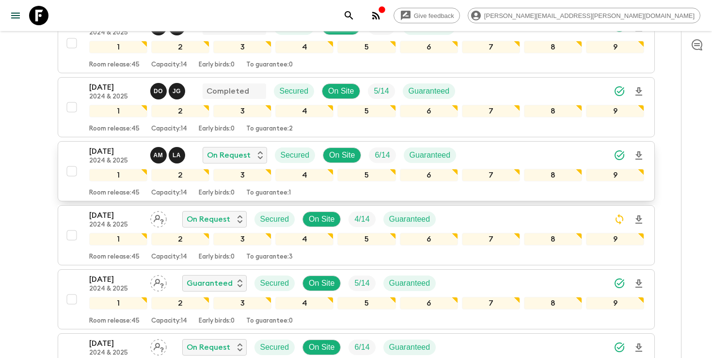
click at [641, 154] on icon "Download Onboarding" at bounding box center [639, 155] width 7 height 8
click at [355, 14] on icon "search adventures" at bounding box center [349, 16] width 12 height 12
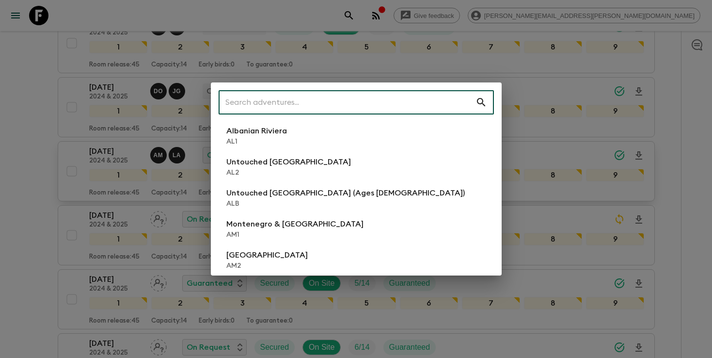
click at [415, 93] on input "text" at bounding box center [347, 102] width 257 height 27
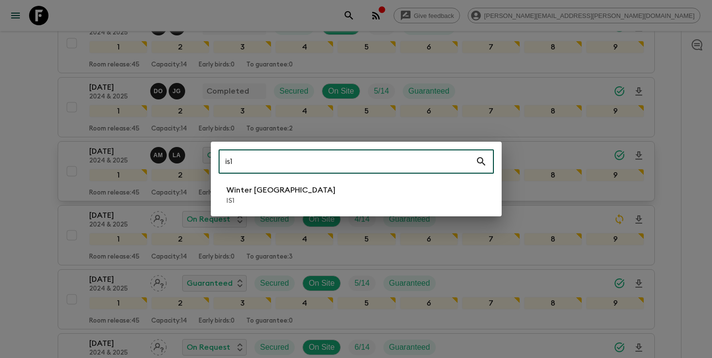
type input "is1"
click at [287, 193] on li "Winter Iceland IS1" at bounding box center [356, 194] width 275 height 27
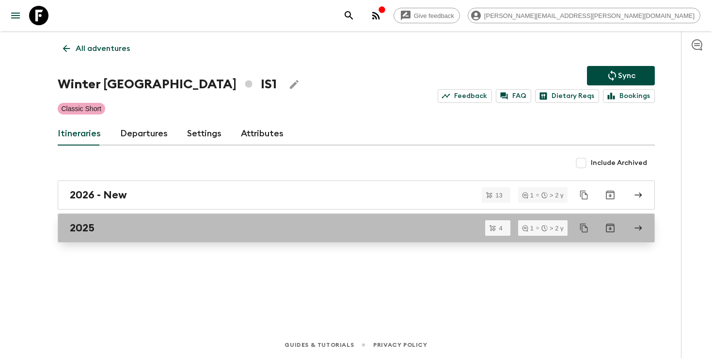
click at [87, 233] on h2 "2025" at bounding box center [82, 228] width 25 height 13
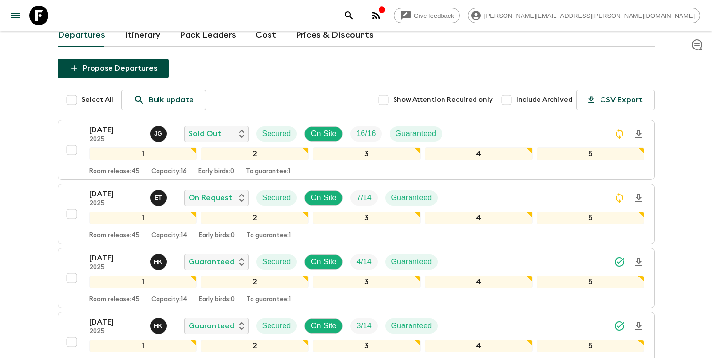
scroll to position [35, 0]
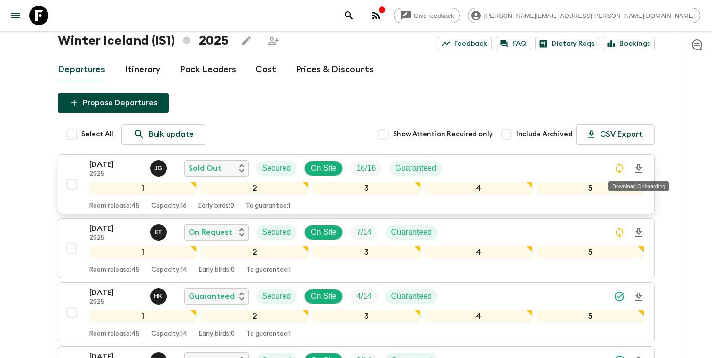
click at [640, 173] on icon "Download Onboarding" at bounding box center [639, 169] width 12 height 12
click at [468, 166] on div "[DATE] 2025 [PERSON_NAME] Sold Out Secured On Site 16 / 16 Guaranteed" at bounding box center [367, 168] width 556 height 19
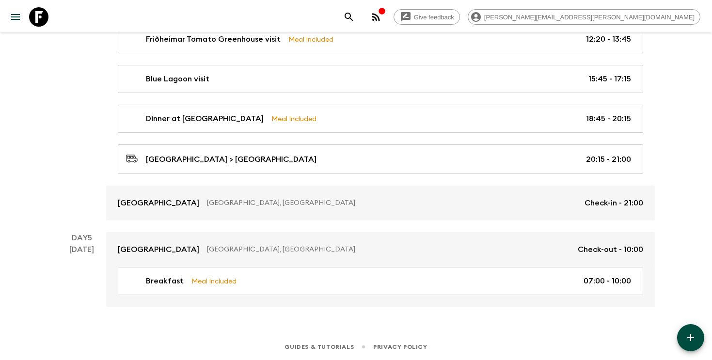
scroll to position [917, 0]
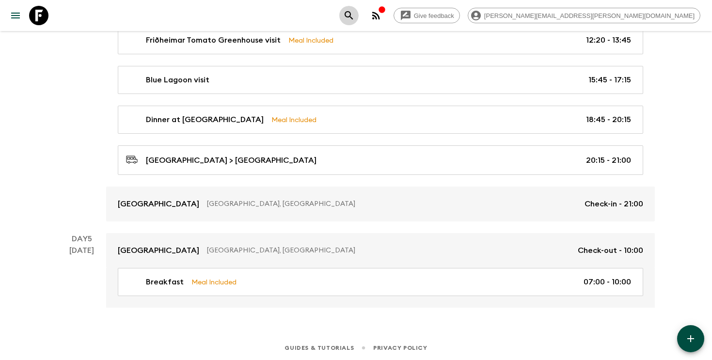
click at [355, 14] on icon "search adventures" at bounding box center [349, 16] width 12 height 12
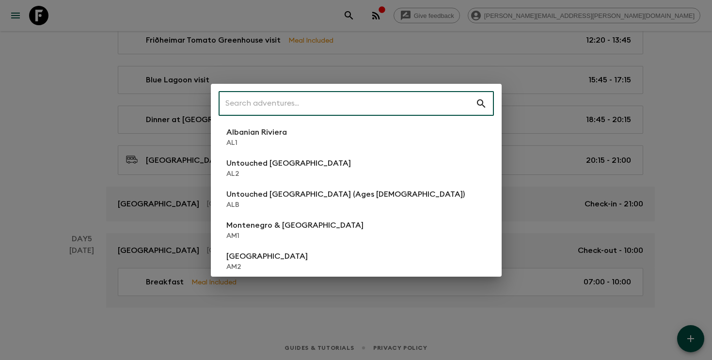
click at [350, 106] on input "text" at bounding box center [347, 103] width 257 height 27
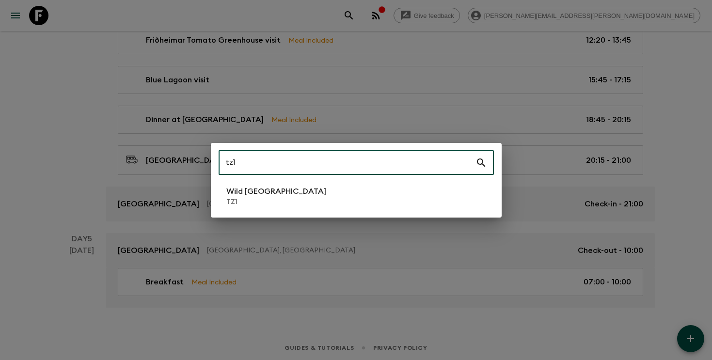
type input "tz1"
click at [287, 196] on li "Wild Tanzania TZ1" at bounding box center [356, 196] width 275 height 27
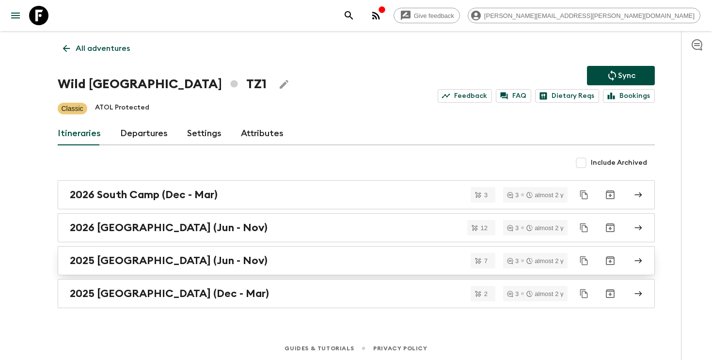
click at [226, 261] on div "2025 [GEOGRAPHIC_DATA] (Jun - Nov)" at bounding box center [347, 261] width 555 height 13
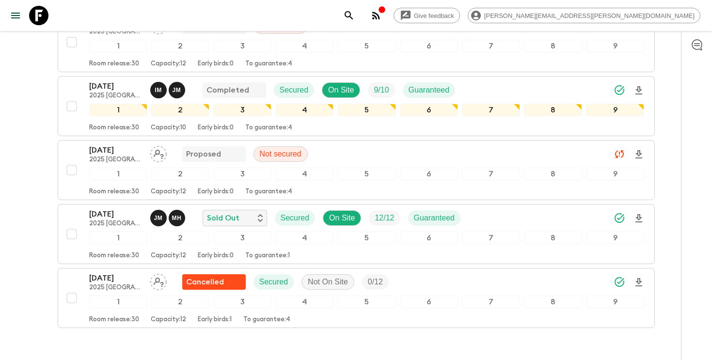
scroll to position [331, 0]
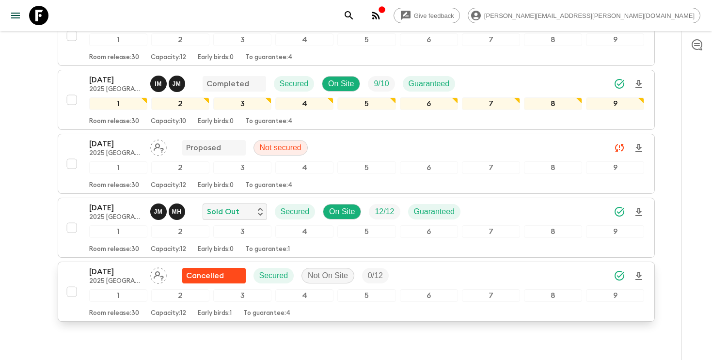
click at [70, 282] on input "checkbox" at bounding box center [71, 291] width 19 height 19
checkbox input "true"
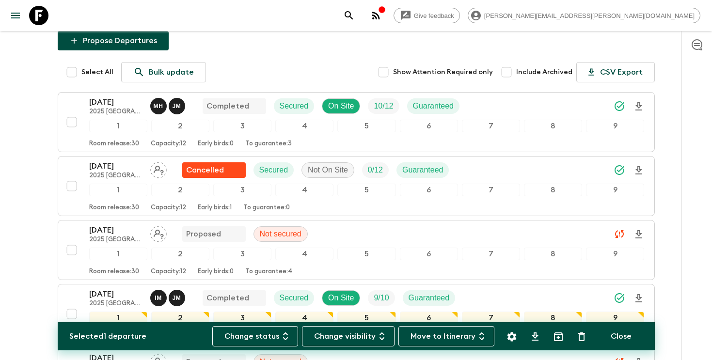
scroll to position [116, 0]
click at [66, 177] on input "checkbox" at bounding box center [71, 186] width 19 height 19
checkbox input "true"
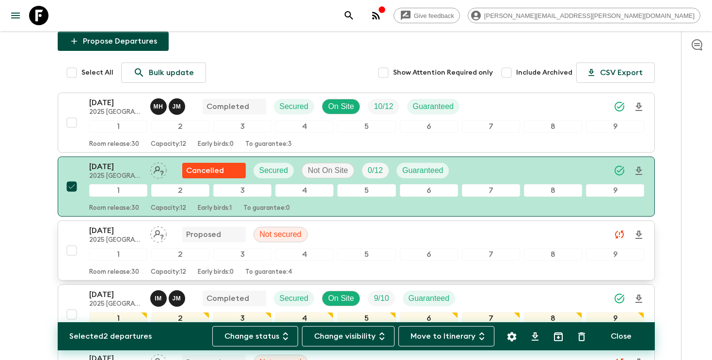
click at [67, 241] on input "checkbox" at bounding box center [71, 250] width 19 height 19
checkbox input "true"
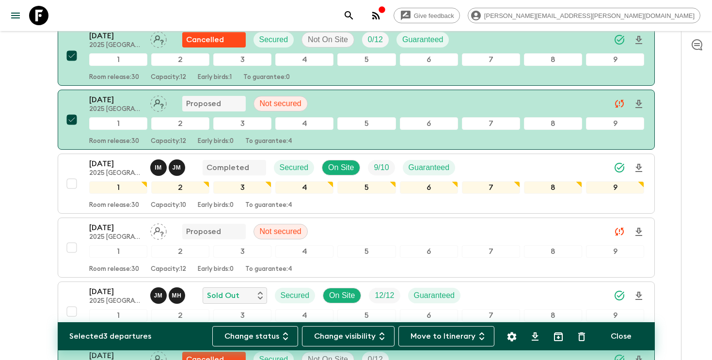
scroll to position [345, 0]
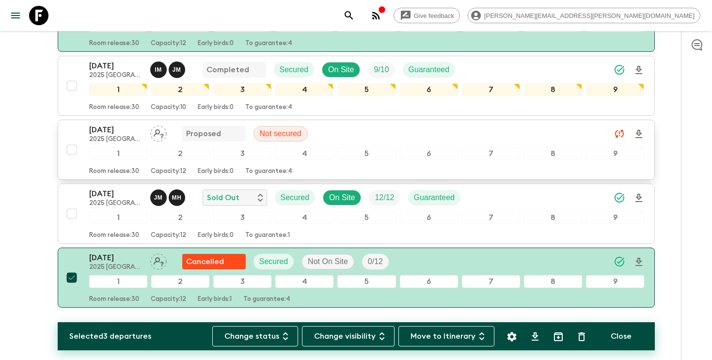
click at [71, 140] on input "checkbox" at bounding box center [71, 149] width 19 height 19
checkbox input "true"
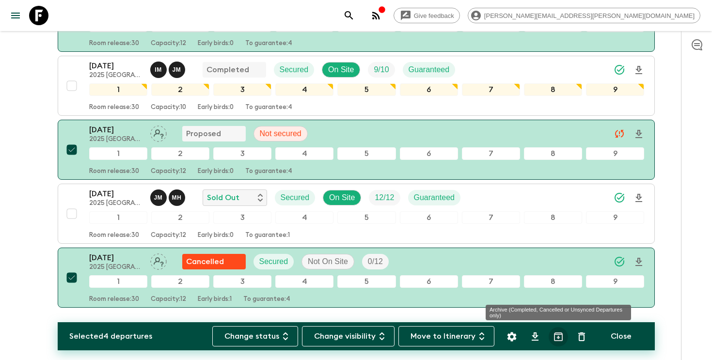
click at [560, 336] on icon "Archive (Completed, Cancelled or Unsynced Departures only)" at bounding box center [559, 337] width 12 height 12
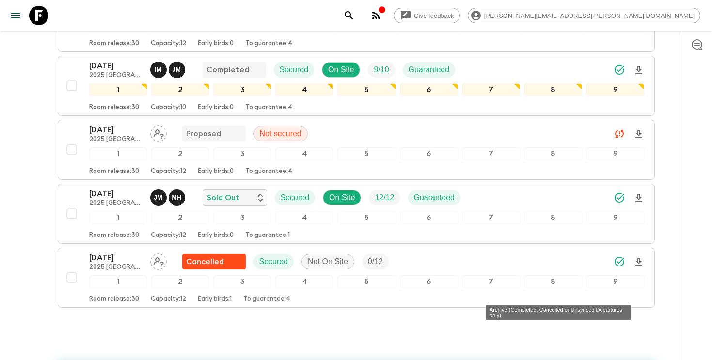
checkbox input "false"
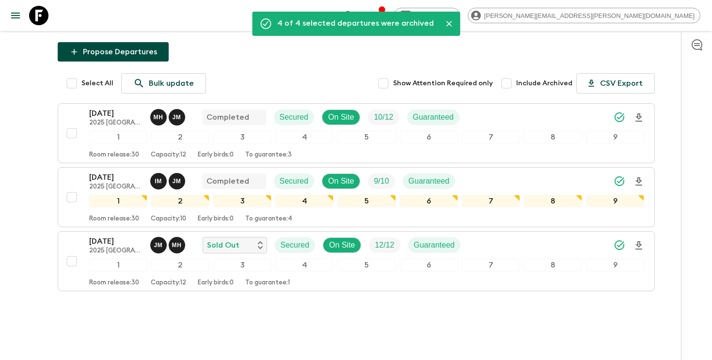
scroll to position [69, 0]
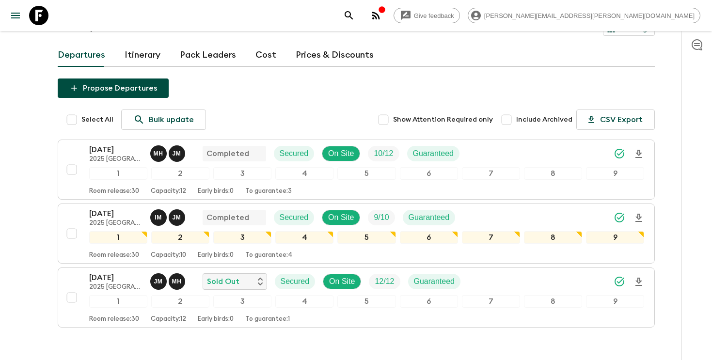
click at [355, 17] on icon "search adventures" at bounding box center [349, 16] width 12 height 12
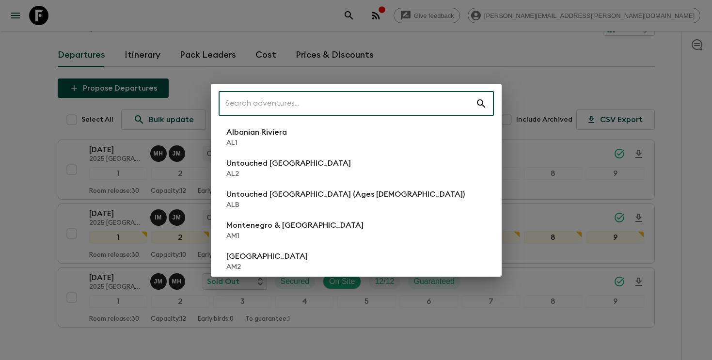
click at [383, 106] on input "text" at bounding box center [347, 103] width 257 height 27
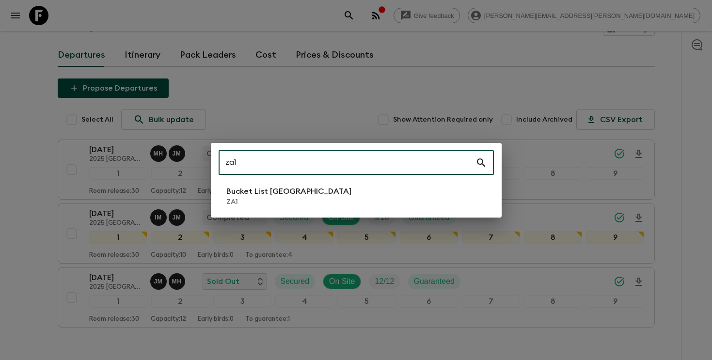
type input "za1"
click at [287, 196] on p "Bucket List [GEOGRAPHIC_DATA]" at bounding box center [288, 192] width 125 height 12
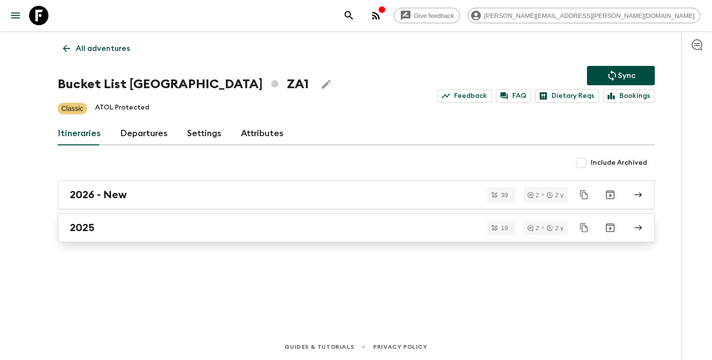
click at [266, 221] on link "2025" at bounding box center [356, 227] width 597 height 29
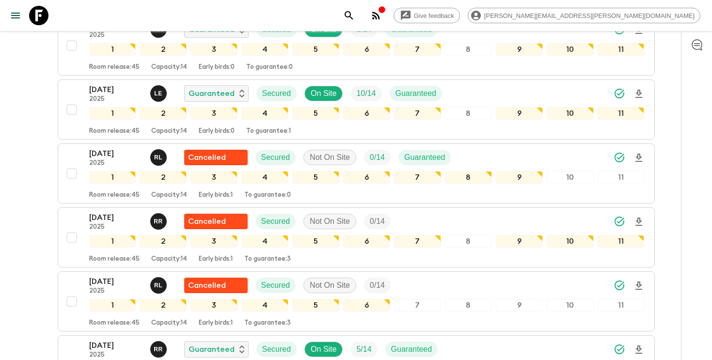
scroll to position [835, 0]
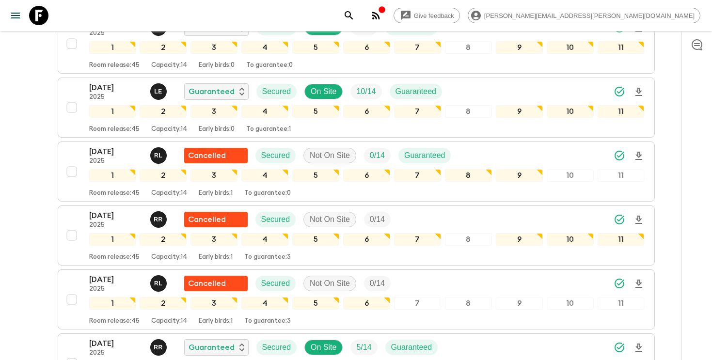
click at [353, 17] on icon "search adventures" at bounding box center [349, 15] width 8 height 8
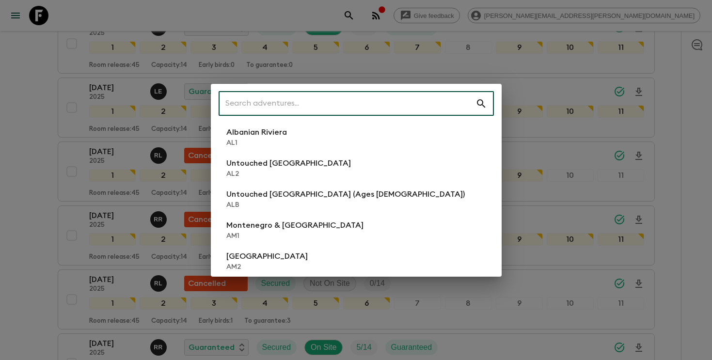
drag, startPoint x: 487, startPoint y: 17, endPoint x: 395, endPoint y: 100, distance: 124.0
click at [395, 100] on input "text" at bounding box center [347, 103] width 257 height 27
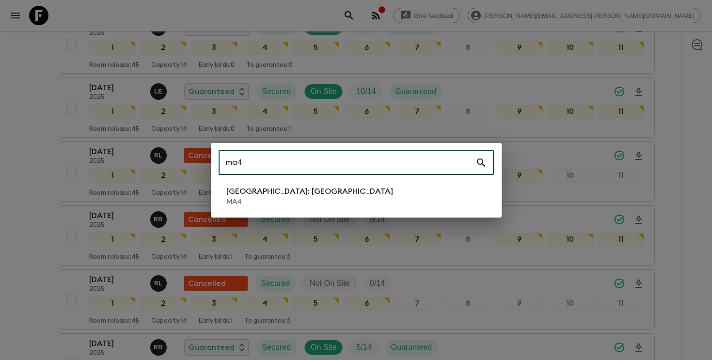
type input "ma4"
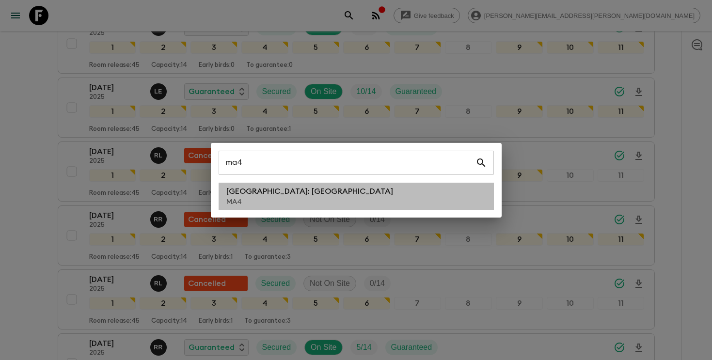
click at [286, 196] on p "[GEOGRAPHIC_DATA]: [GEOGRAPHIC_DATA]" at bounding box center [309, 192] width 167 height 12
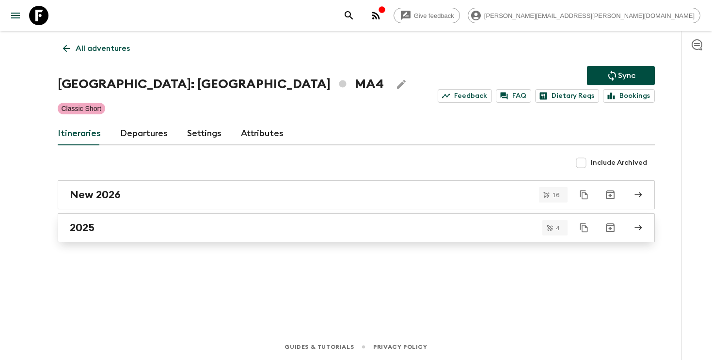
click at [266, 219] on link "2025" at bounding box center [356, 227] width 597 height 29
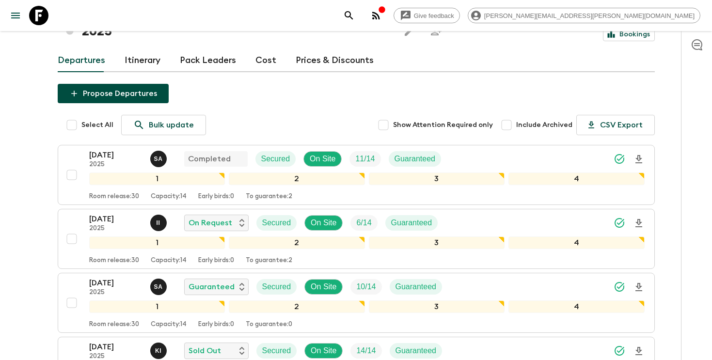
scroll to position [66, 0]
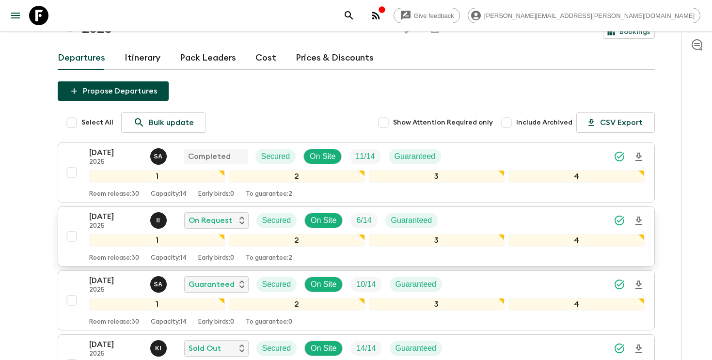
click at [637, 215] on icon "Download Onboarding" at bounding box center [639, 221] width 12 height 12
